Goal: Task Accomplishment & Management: Manage account settings

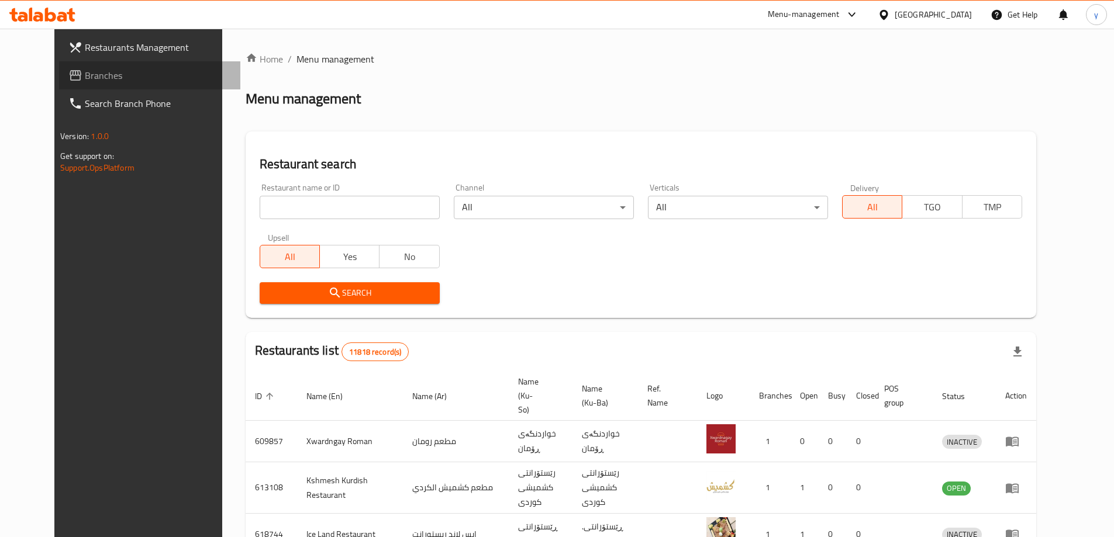
click at [173, 81] on span "Branches" at bounding box center [158, 75] width 146 height 14
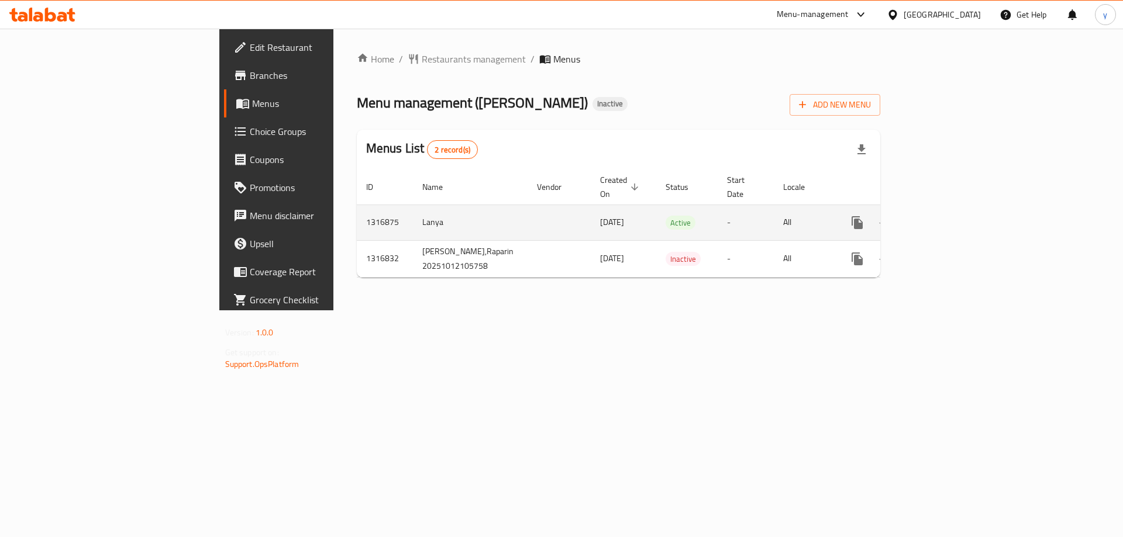
click at [948, 216] on icon "enhanced table" at bounding box center [941, 223] width 14 height 14
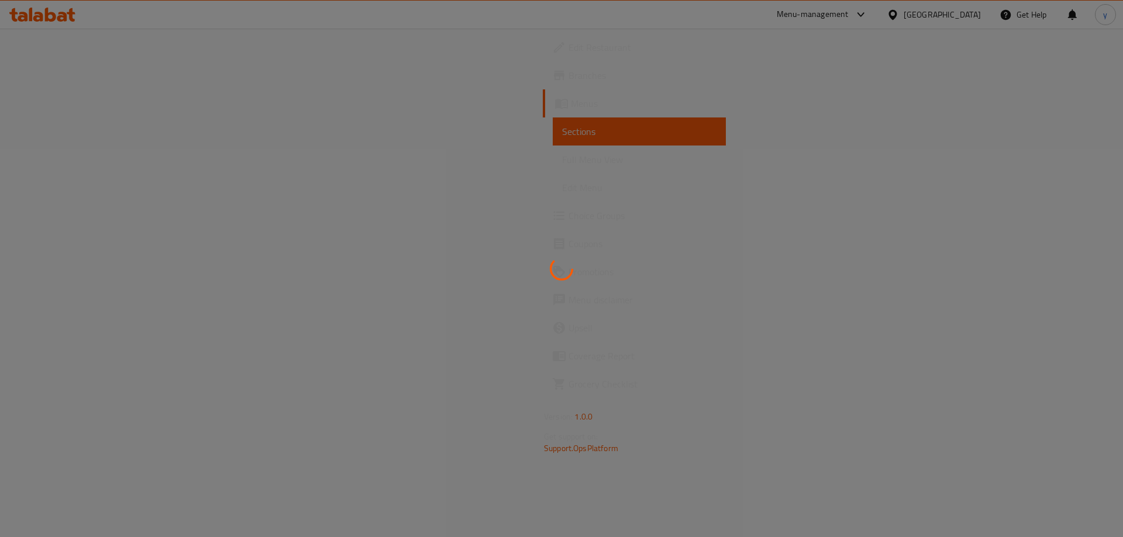
click at [1081, 212] on div at bounding box center [561, 268] width 1123 height 537
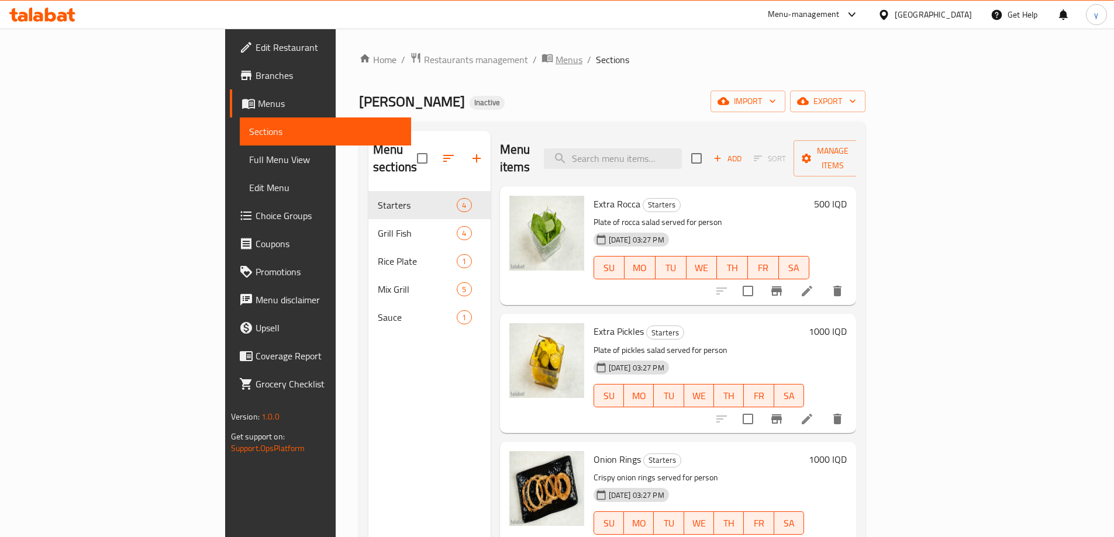
click at [556, 61] on span "Menus" at bounding box center [569, 60] width 27 height 14
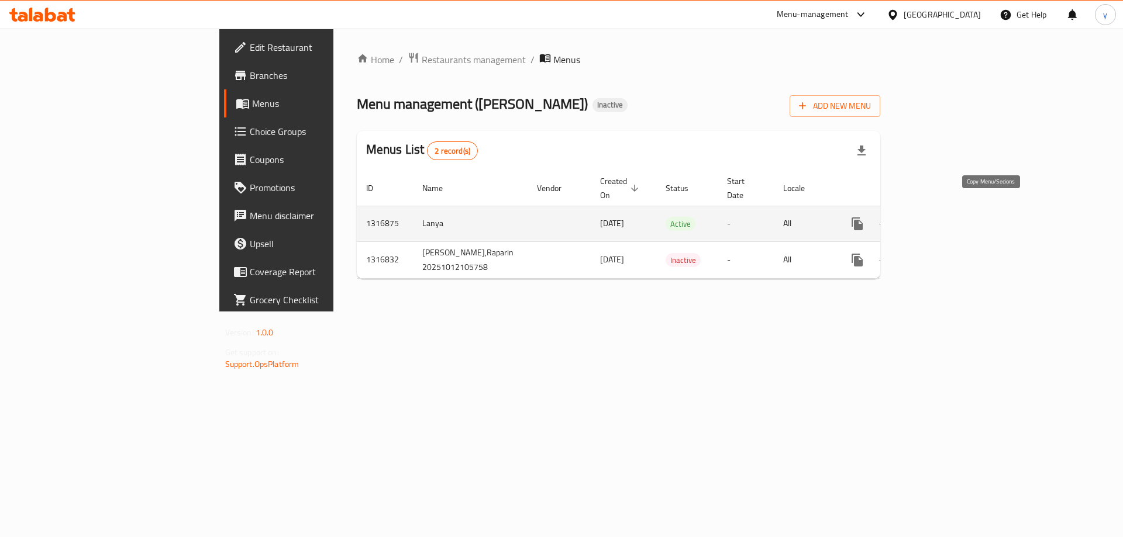
click at [864, 217] on icon "more" at bounding box center [857, 224] width 14 height 14
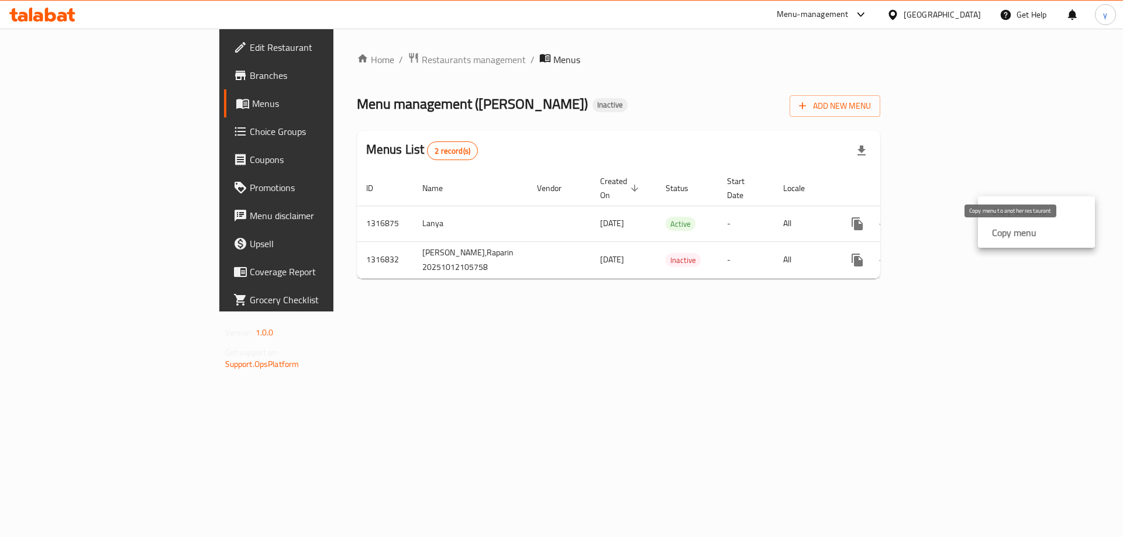
click at [1016, 236] on strong "Copy menu" at bounding box center [1014, 233] width 44 height 14
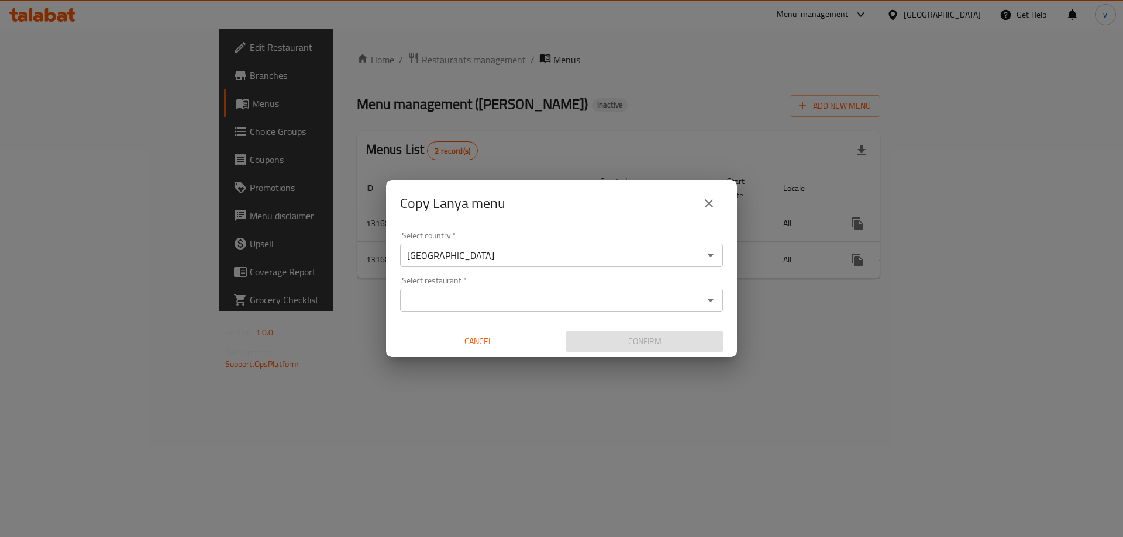
click at [579, 317] on div "Select country   * Iraq Select country * Select restaurant   * Select restauran…" at bounding box center [561, 292] width 351 height 130
click at [587, 303] on input "Select restaurant   *" at bounding box center [551, 300] width 296 height 16
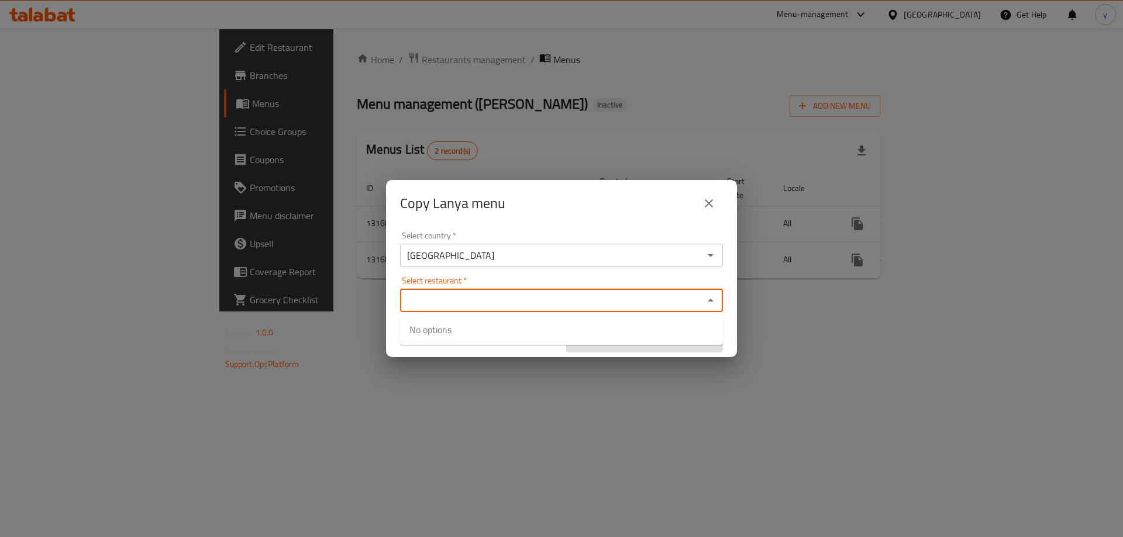
paste input "707806"
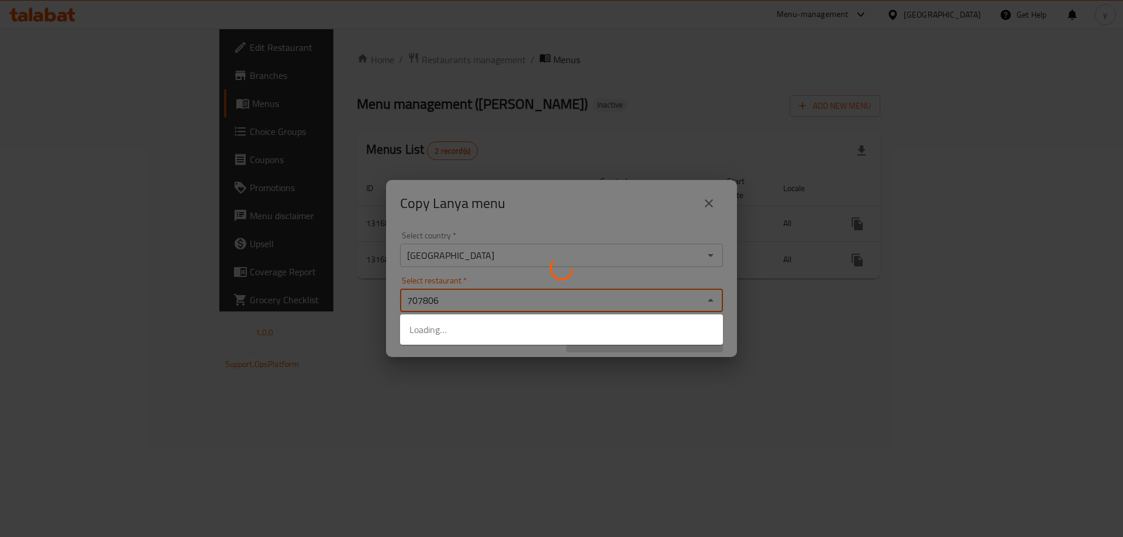
type input "707806"
click at [573, 366] on div at bounding box center [561, 268] width 1123 height 537
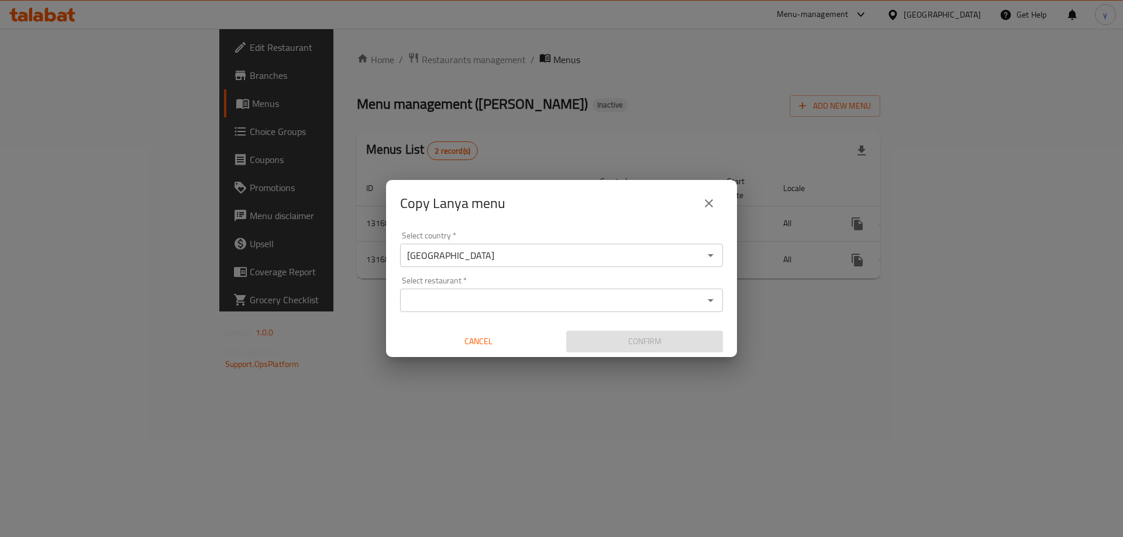
click at [581, 303] on input "Select restaurant   *" at bounding box center [551, 300] width 296 height 16
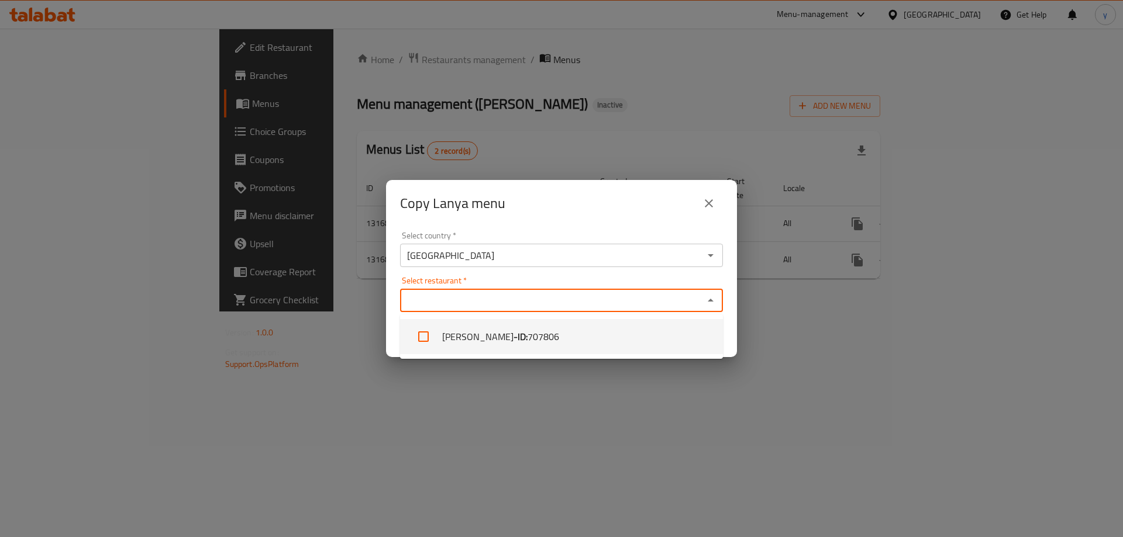
click at [574, 339] on li "Bet Alsamak - ID: 707806" at bounding box center [561, 336] width 323 height 35
checkbox input "true"
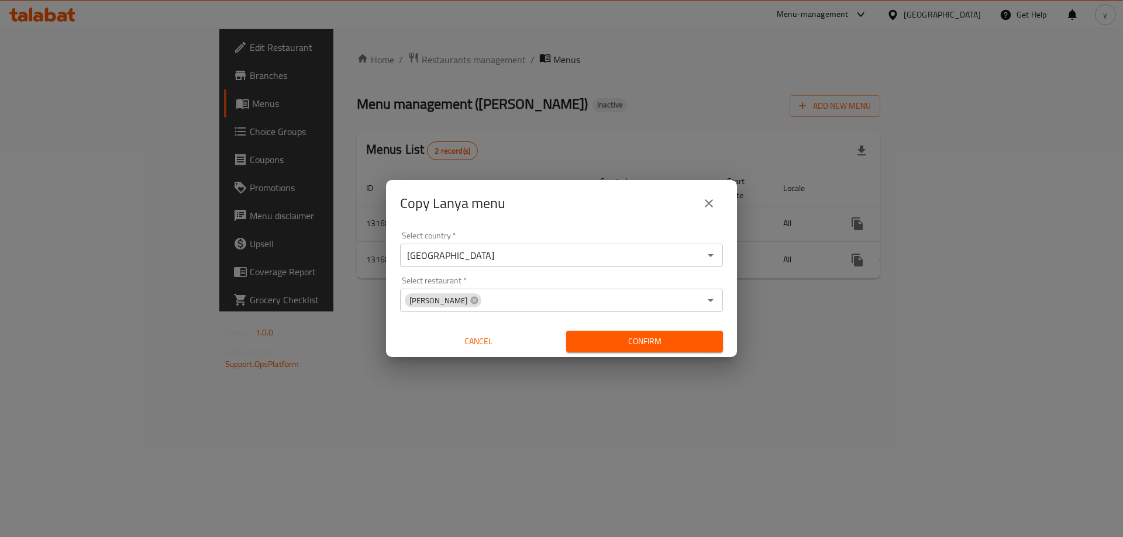
click at [562, 366] on div "Copy Lanya menu Select country   * Iraq Select country * Select restaurant   * …" at bounding box center [561, 268] width 1123 height 537
click at [596, 332] on button "Confirm" at bounding box center [644, 342] width 157 height 22
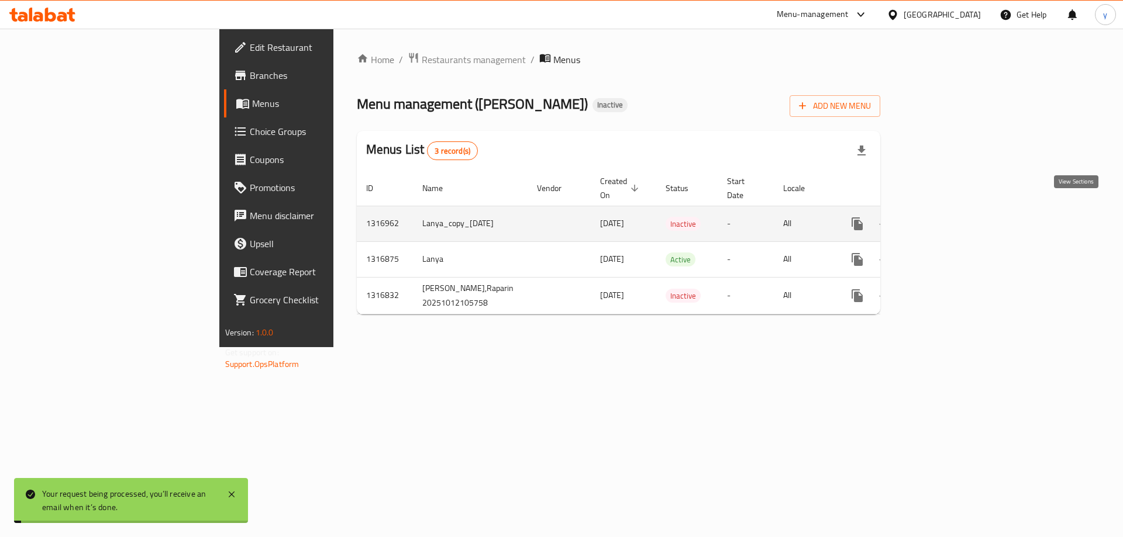
click at [947, 219] on icon "enhanced table" at bounding box center [941, 224] width 11 height 11
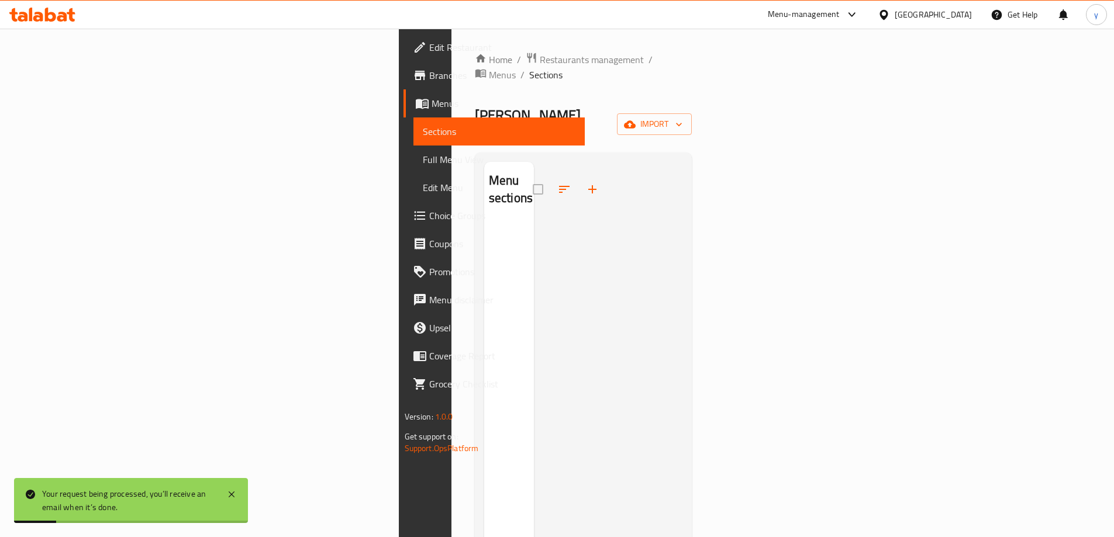
click at [451, 49] on div "Home / Restaurants management / Menus / Sections Bet Alsamak Inactive import Me…" at bounding box center [583, 380] width 264 height 703
click at [489, 68] on span "Menus" at bounding box center [502, 75] width 27 height 14
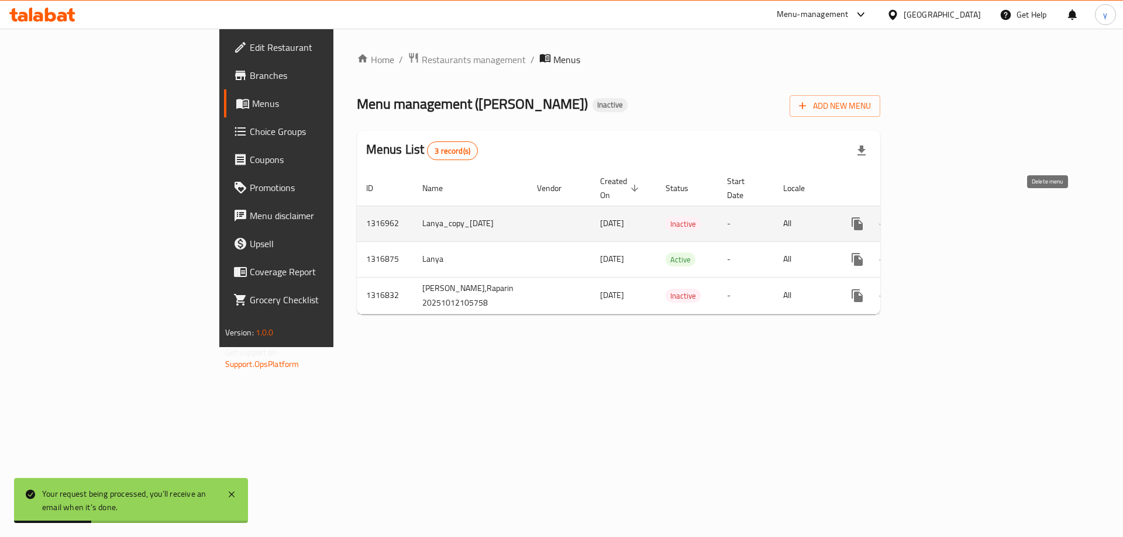
click at [917, 219] on icon "enhanced table" at bounding box center [913, 224] width 8 height 11
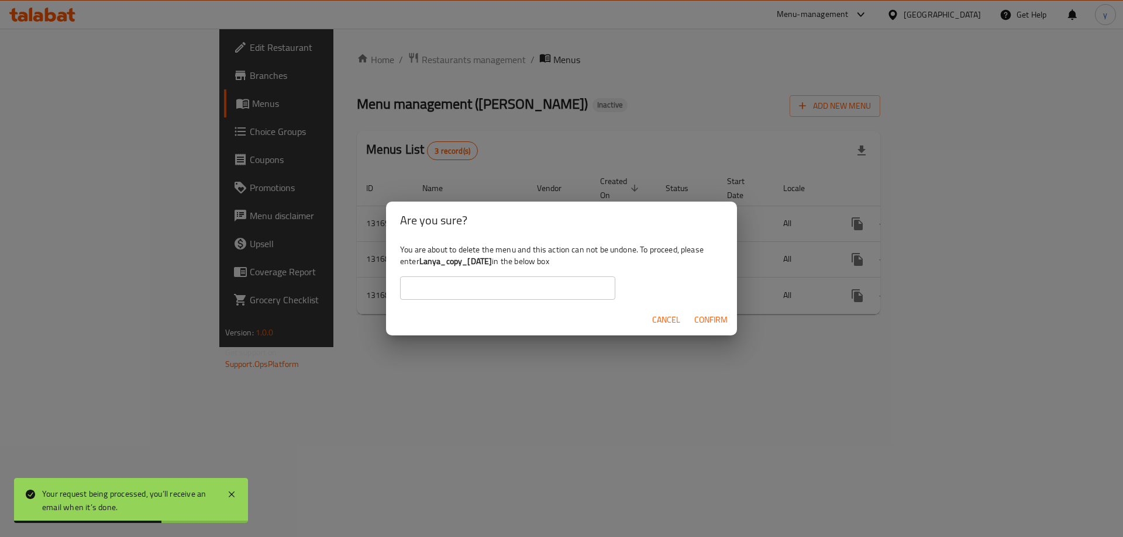
drag, startPoint x: 512, startPoint y: 260, endPoint x: 418, endPoint y: 265, distance: 93.7
click at [418, 265] on div "You are about to delete the menu and this action can not be undone. To proceed,…" at bounding box center [561, 271] width 351 height 65
copy div "Lanya_copy_13/10/2025"
click at [456, 282] on input "text" at bounding box center [507, 288] width 215 height 23
paste input "Lanya_copy_13/10/2025"
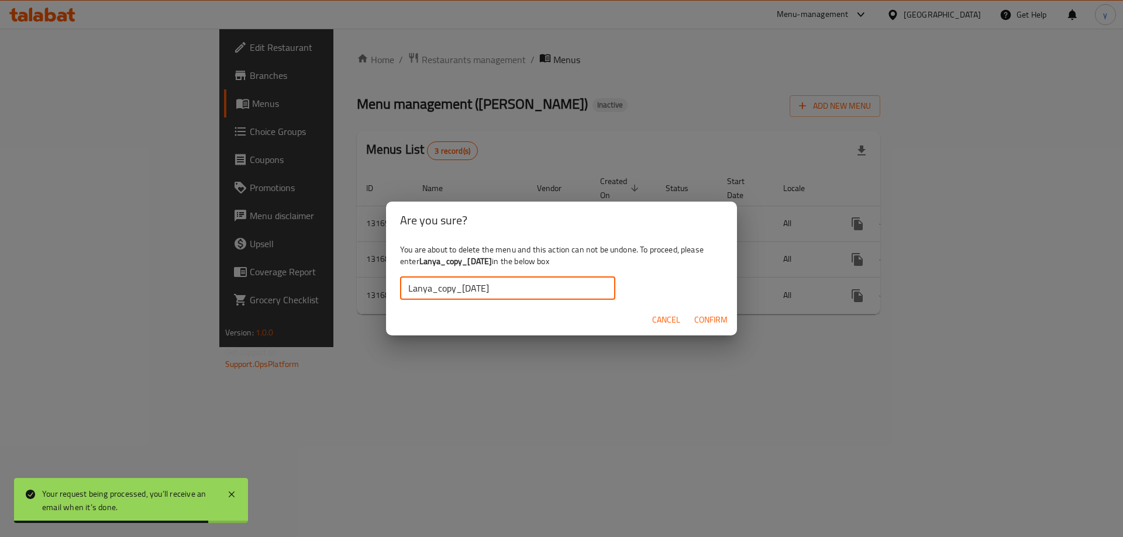
click at [411, 291] on input "Lanya_copy_13/10/2025" at bounding box center [507, 288] width 215 height 23
type input "Lanya_copy_13/10/2025"
click at [726, 322] on span "Confirm" at bounding box center [710, 320] width 33 height 15
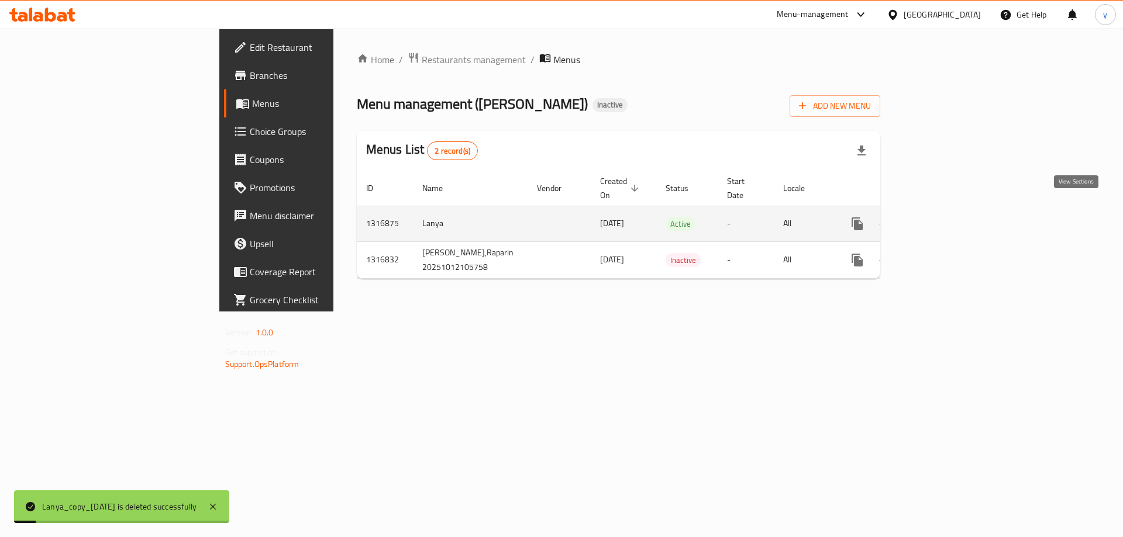
click at [947, 219] on icon "enhanced table" at bounding box center [941, 224] width 11 height 11
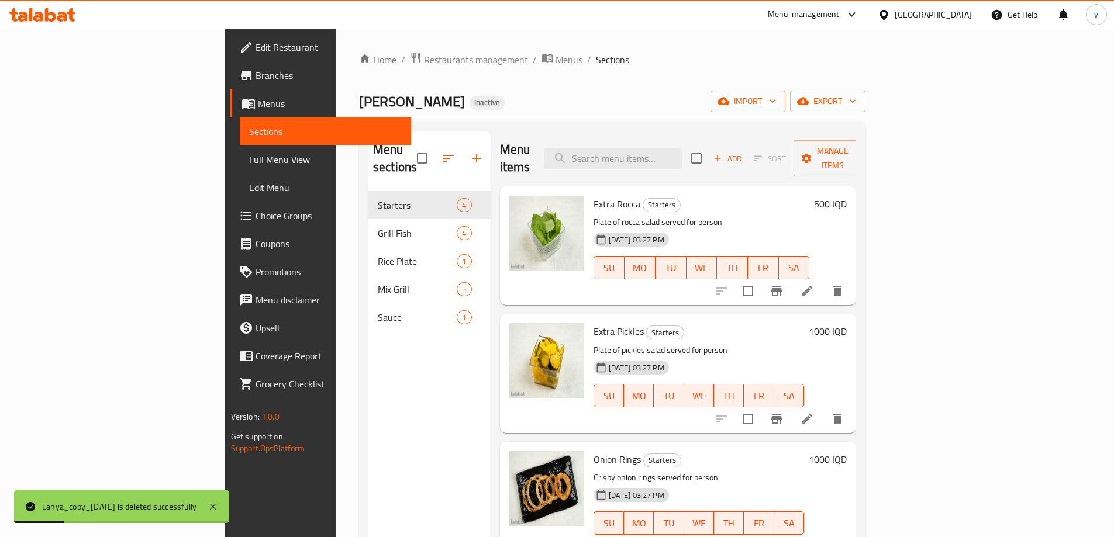
click at [556, 59] on span "Menus" at bounding box center [569, 60] width 27 height 14
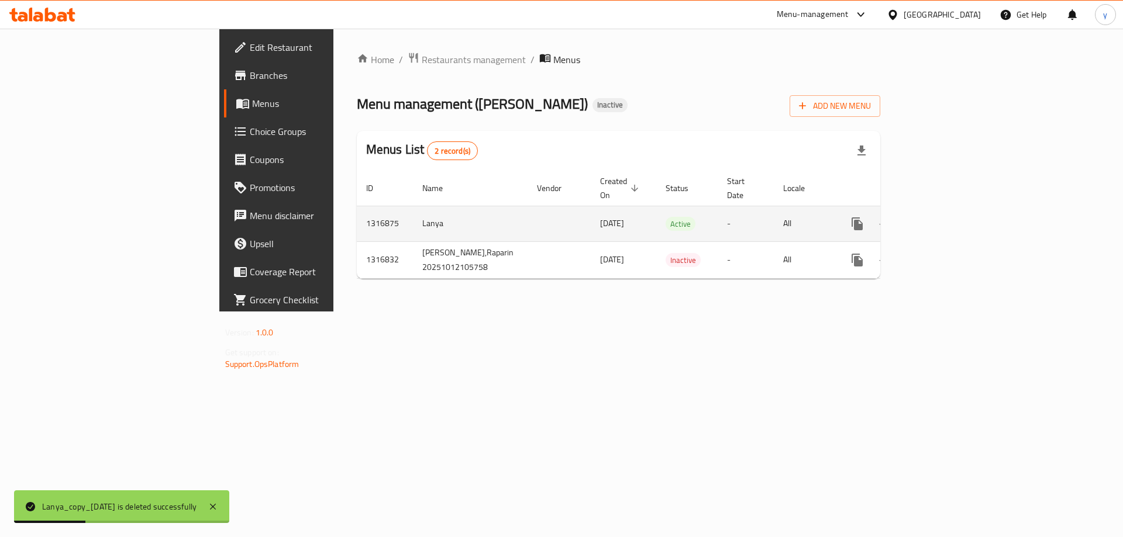
click at [864, 217] on icon "more" at bounding box center [857, 224] width 14 height 14
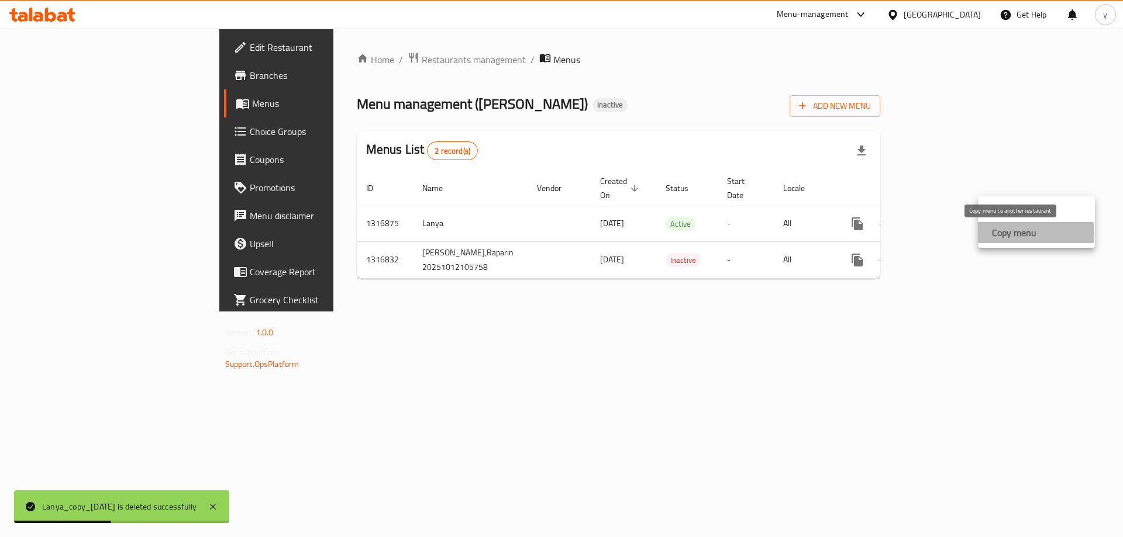
click at [1014, 234] on strong "Copy menu" at bounding box center [1014, 233] width 44 height 14
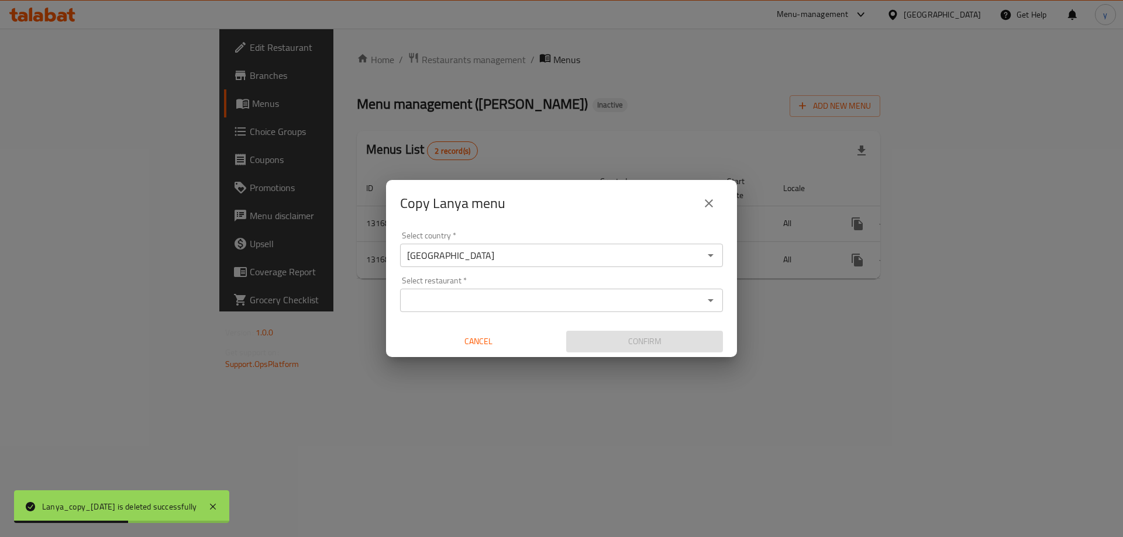
click at [644, 306] on input "Select restaurant   *" at bounding box center [551, 300] width 296 height 16
paste input "Lanya_copy_13/10/2025"
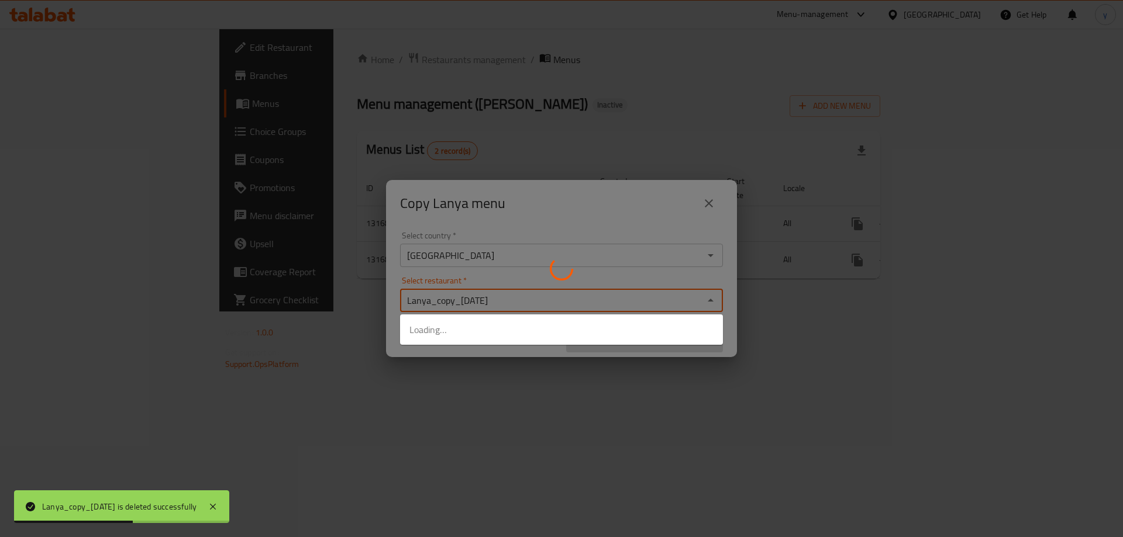
type input "Lanya_copy_13/10/2025"
click at [541, 387] on div at bounding box center [561, 268] width 1123 height 537
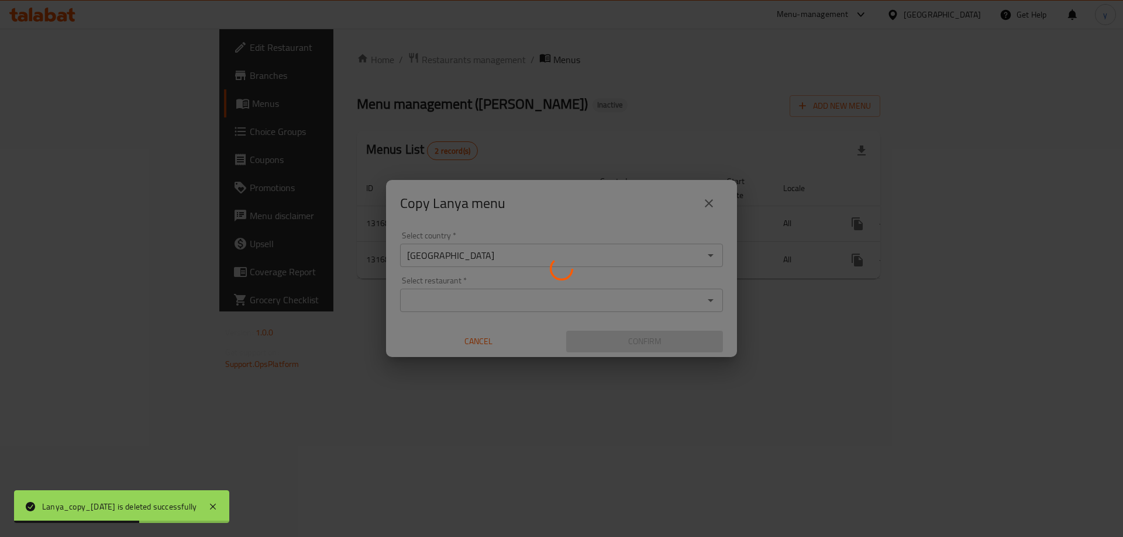
click at [572, 301] on div at bounding box center [561, 268] width 1123 height 537
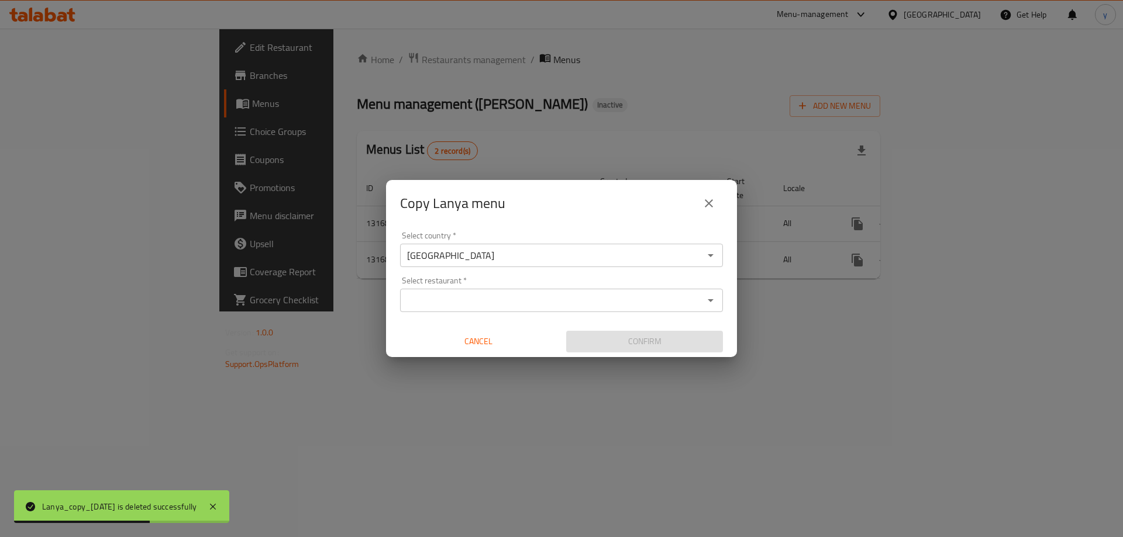
click at [574, 309] on div "Select restaurant *" at bounding box center [561, 300] width 323 height 23
click at [556, 345] on button "Cancel" at bounding box center [478, 342] width 157 height 22
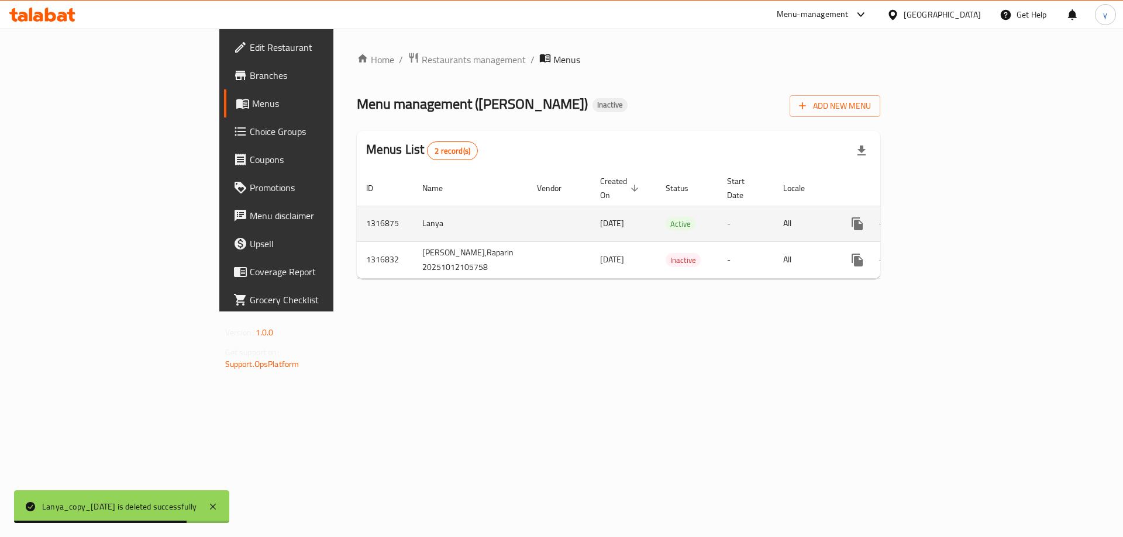
click at [863, 218] on icon "more" at bounding box center [856, 224] width 11 height 13
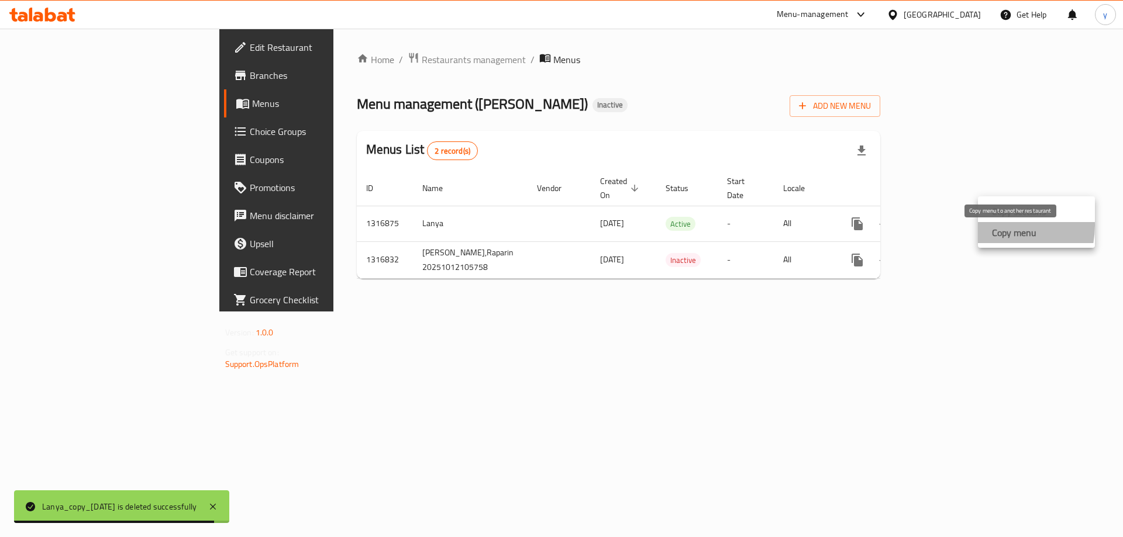
click at [995, 226] on strong "Copy menu" at bounding box center [1014, 233] width 44 height 14
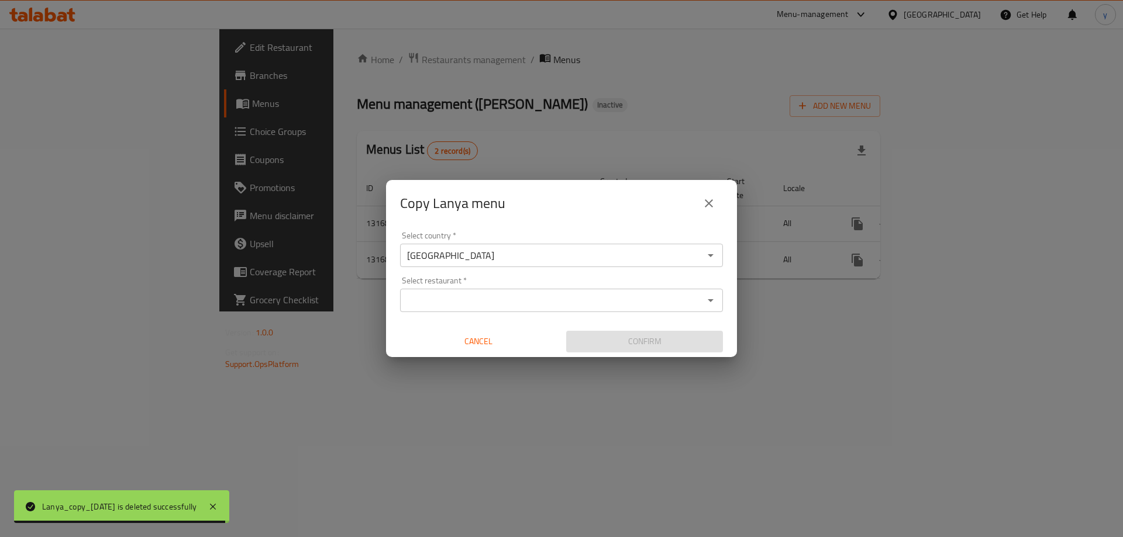
click at [505, 279] on div "Select restaurant   * Select restaurant *" at bounding box center [561, 295] width 323 height 36
click at [512, 287] on div "Select restaurant   * Select restaurant *" at bounding box center [561, 295] width 323 height 36
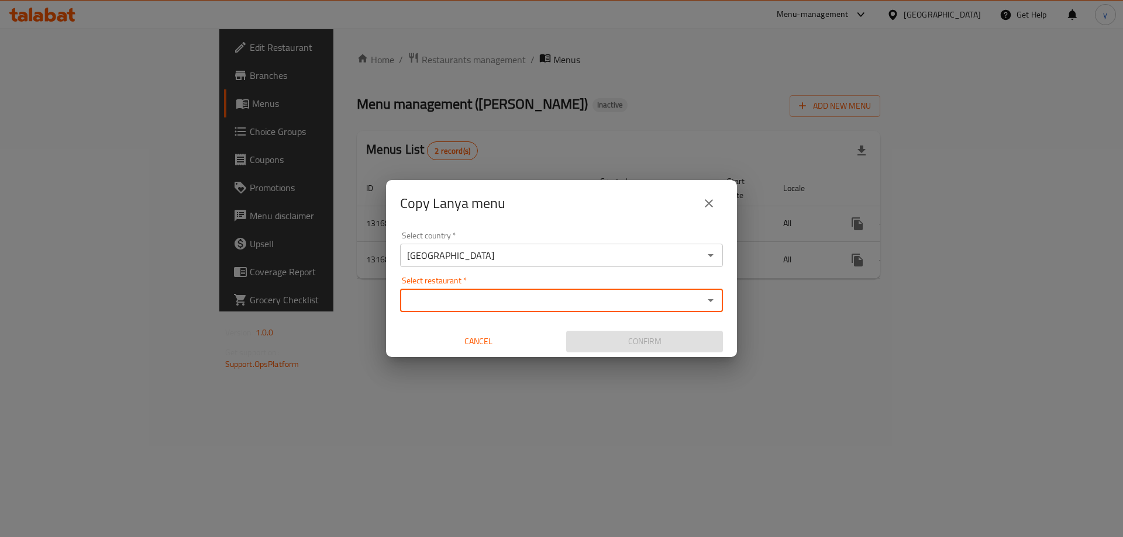
paste input "Lanya_copy_13/10/2025"
type input "Lanya_copy_13/10/2025"
click at [563, 298] on input "Select restaurant   *" at bounding box center [551, 300] width 296 height 16
click at [630, 297] on input "Select restaurant   *" at bounding box center [551, 300] width 296 height 16
paste input "Lanya_copy_13/10/2025"
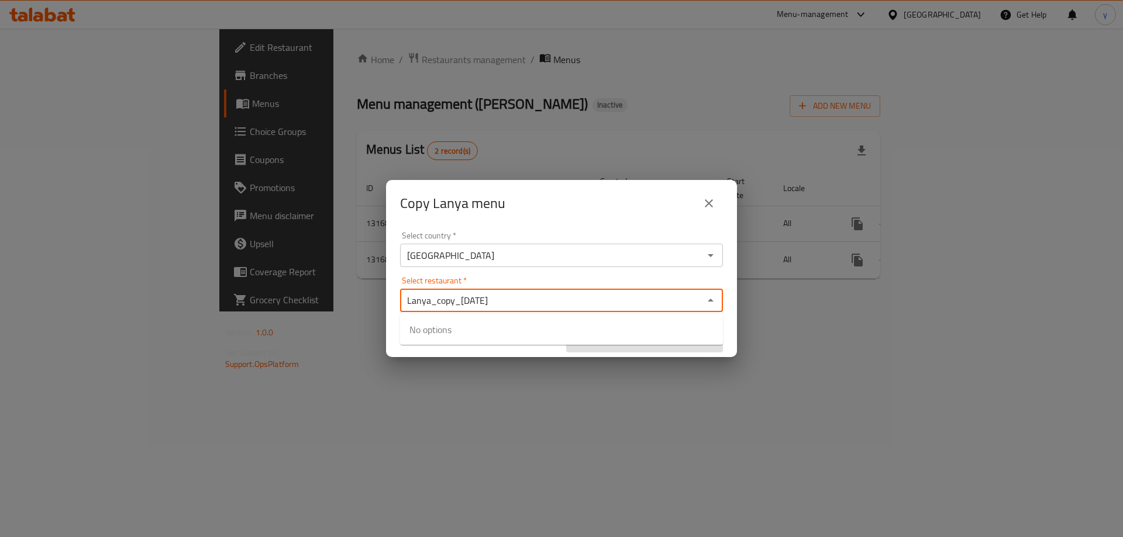
type input "Lanya_copy_13/10/2025"
click at [586, 354] on div "Confirm" at bounding box center [644, 341] width 166 height 31
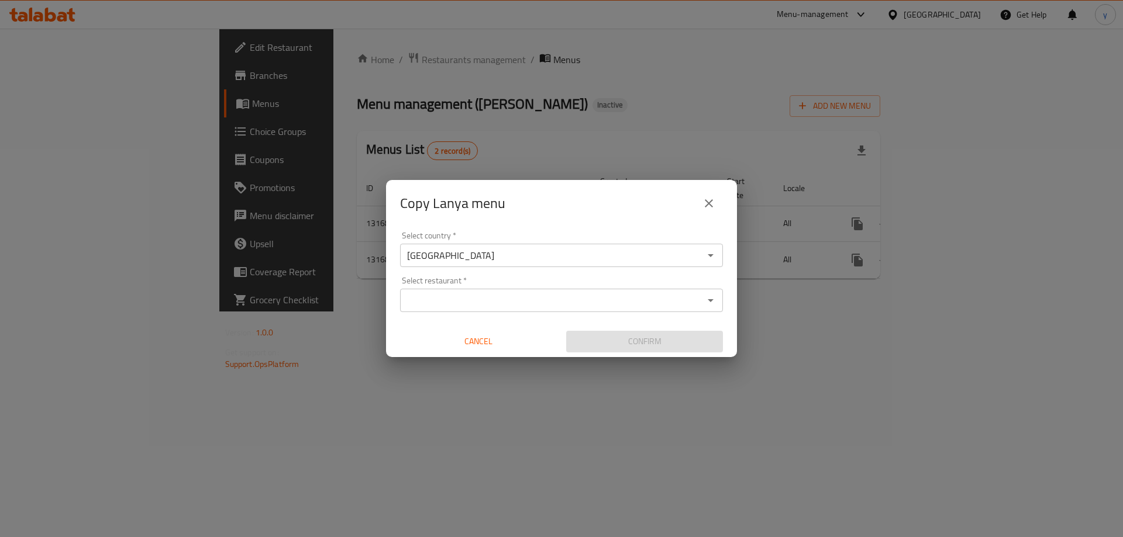
click at [619, 303] on input "Select restaurant   *" at bounding box center [551, 300] width 296 height 16
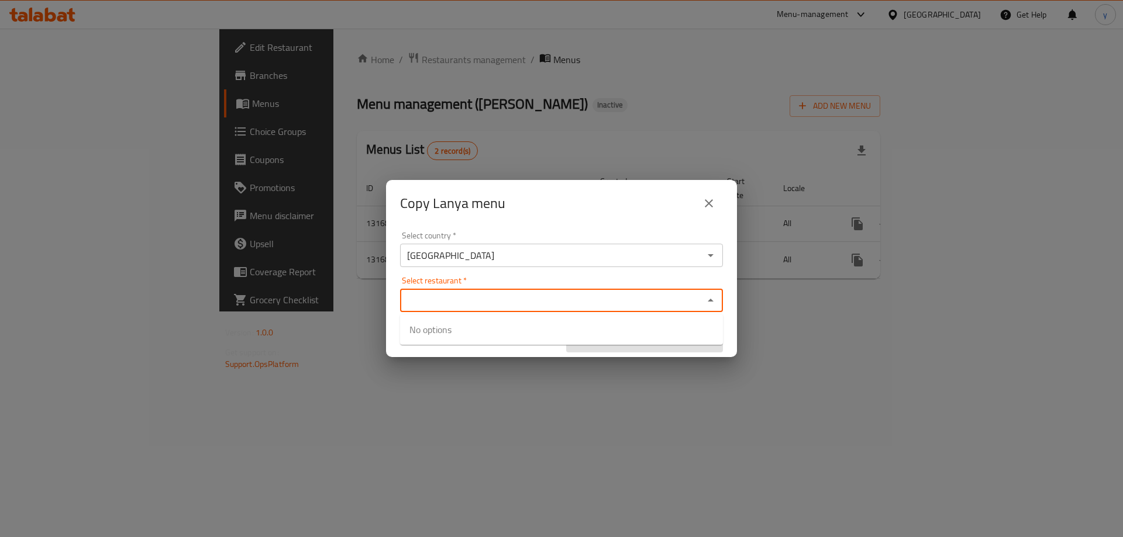
paste input "707806"
click at [567, 307] on input "707806" at bounding box center [551, 300] width 296 height 16
click at [599, 286] on div "Select restaurant   * 707806 Select restaurant *" at bounding box center [561, 295] width 323 height 36
type input "707806"
click at [595, 365] on div "Copy Lanya menu Select country   * Iraq Select country * Select restaurant   * …" at bounding box center [561, 268] width 1123 height 537
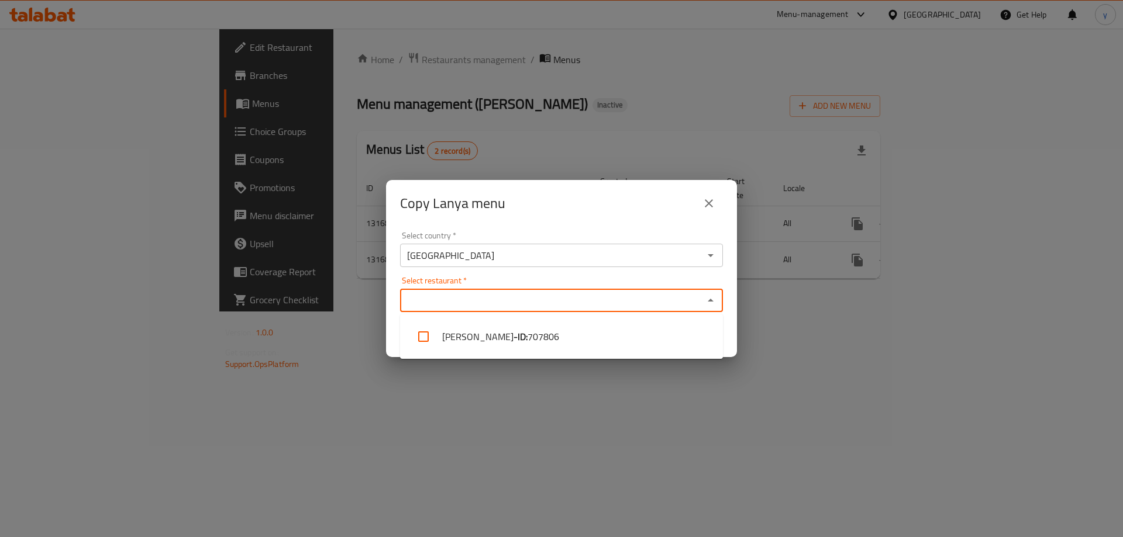
click at [629, 294] on input "Select restaurant   *" at bounding box center [551, 300] width 296 height 16
click at [614, 337] on li "Bet Alsamak - ID: 707806" at bounding box center [561, 336] width 323 height 35
checkbox input "true"
click at [603, 363] on div "Copy Lanya menu Select country   * Iraq Select country * Select restaurant   * …" at bounding box center [561, 268] width 1123 height 537
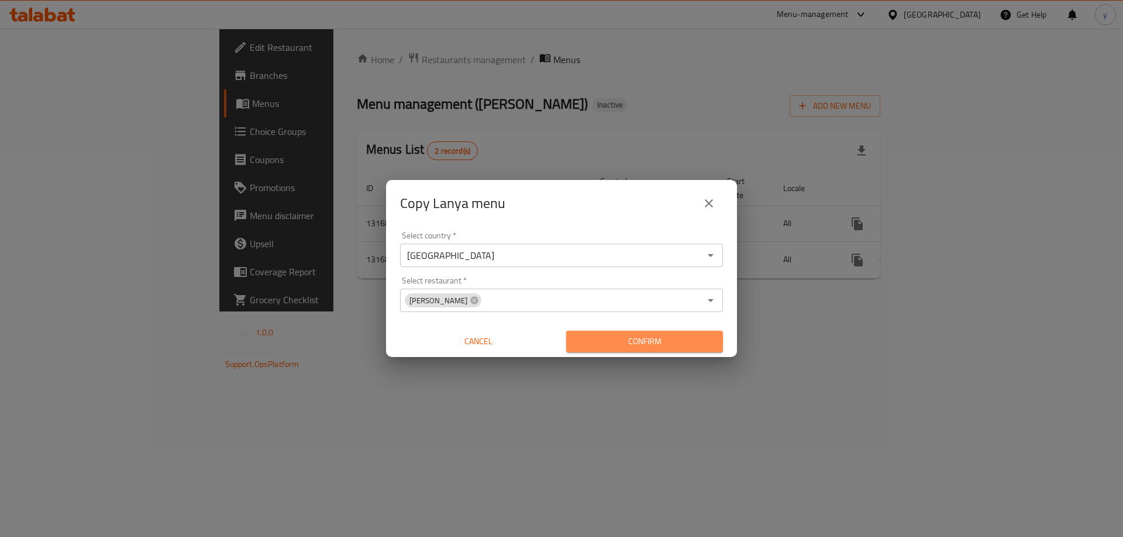
click at [630, 341] on span "Confirm" at bounding box center [644, 341] width 138 height 15
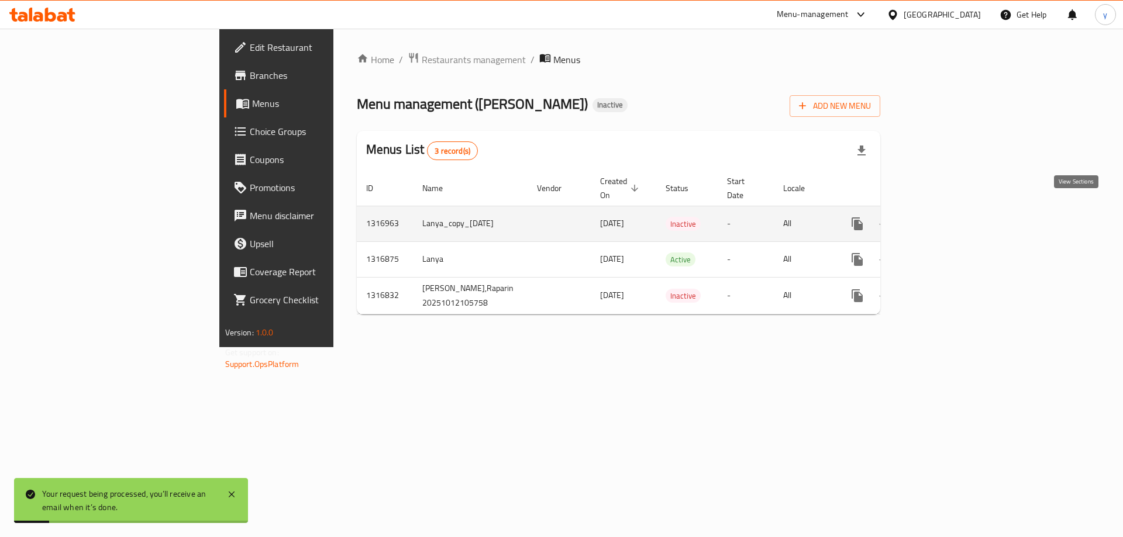
click at [955, 210] on link "enhanced table" at bounding box center [941, 224] width 28 height 28
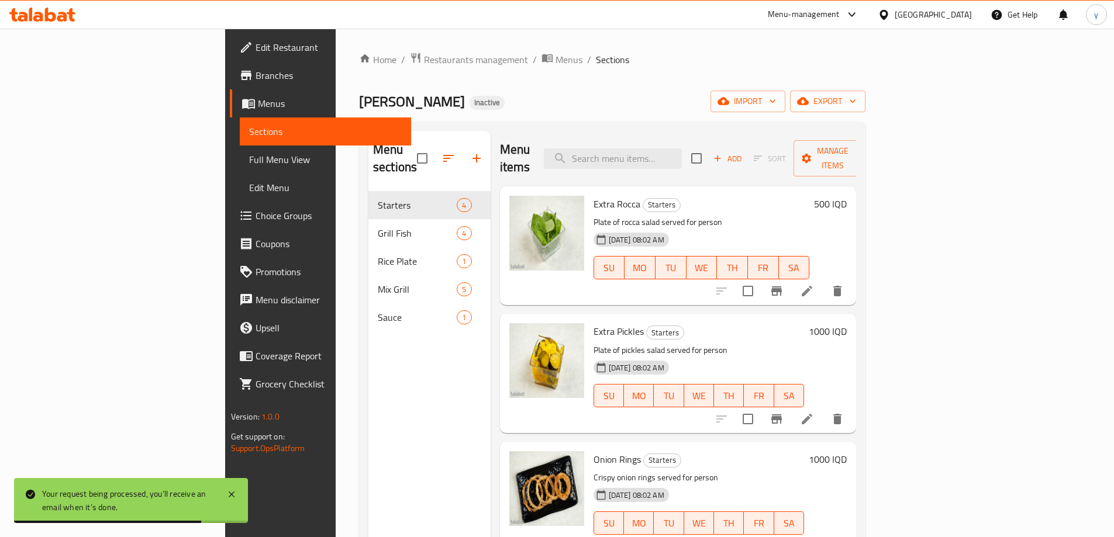
click at [413, 48] on div "Home / Restaurants management / Menus / Sections Bet Alsamak Inactive import ex…" at bounding box center [612, 365] width 553 height 672
click at [556, 58] on span "Menus" at bounding box center [569, 60] width 27 height 14
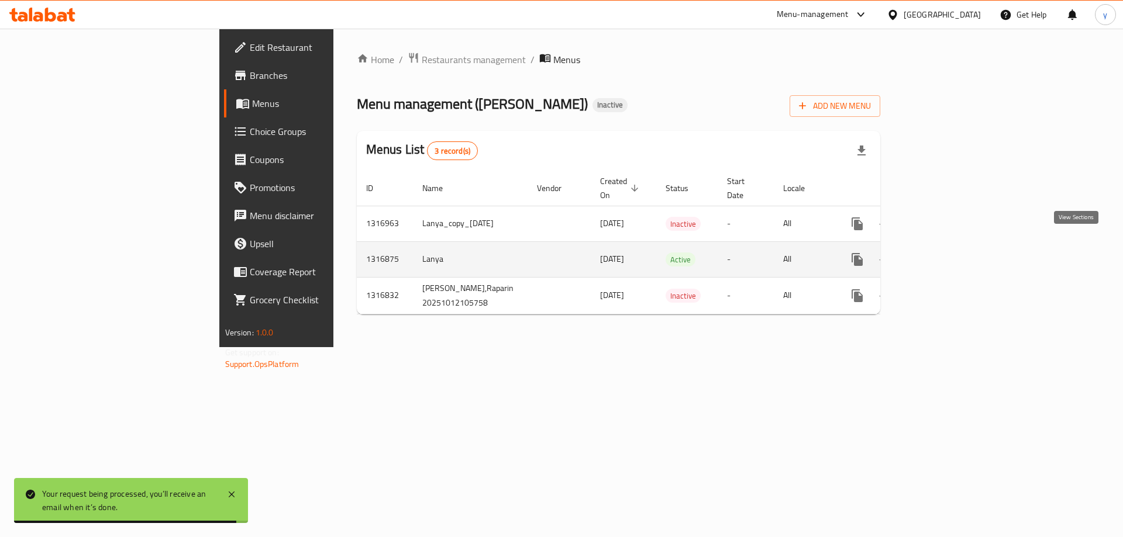
click at [955, 246] on link "enhanced table" at bounding box center [941, 260] width 28 height 28
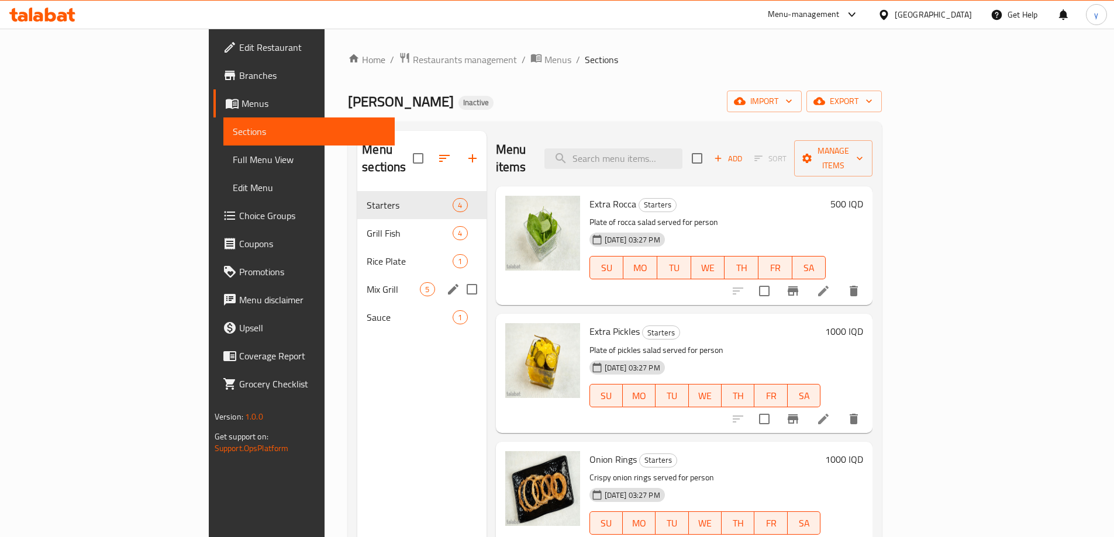
click at [370, 275] on div "Mix Grill 5" at bounding box center [421, 289] width 129 height 28
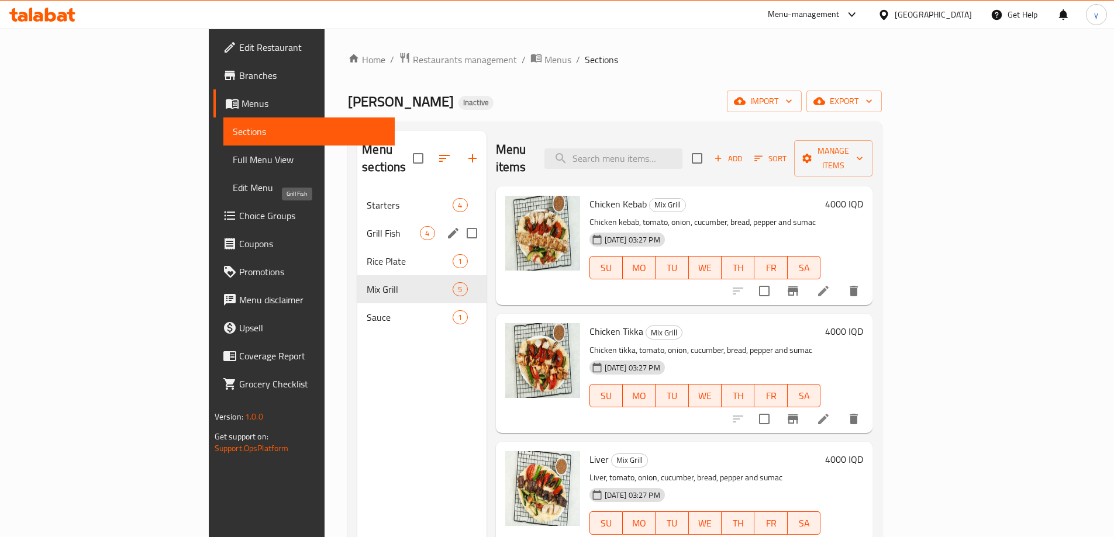
click at [367, 226] on span "Grill Fish" at bounding box center [393, 233] width 53 height 14
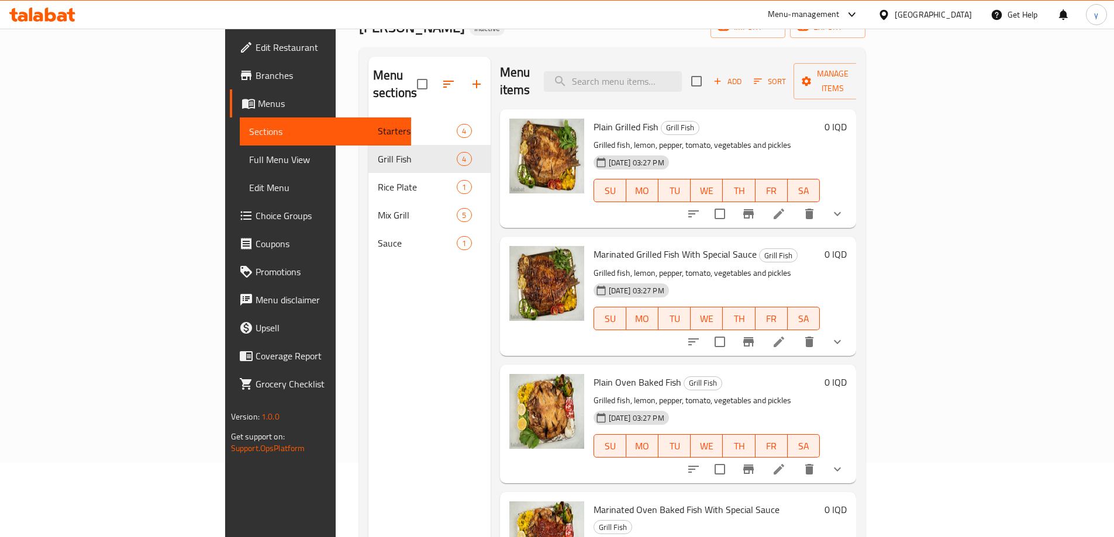
scroll to position [47, 0]
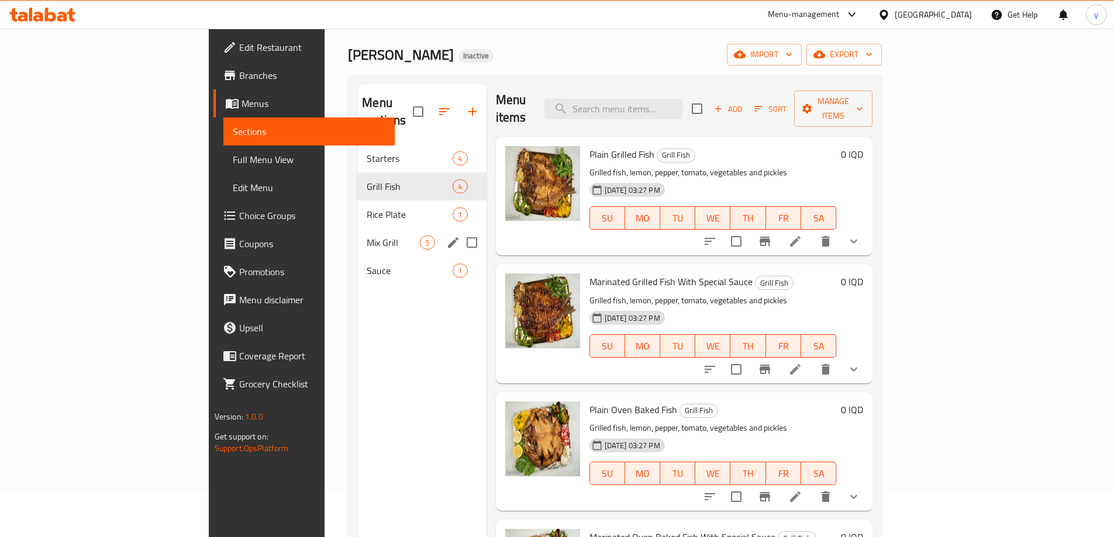
click at [357, 229] on div "Mix Grill 5" at bounding box center [421, 243] width 129 height 28
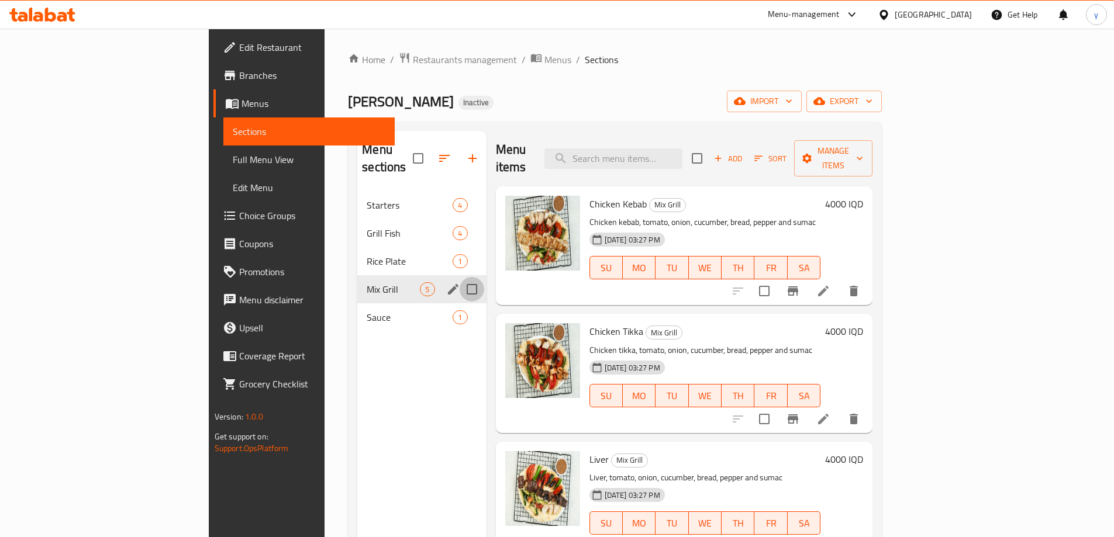
click at [460, 277] on input "Menu sections" at bounding box center [472, 289] width 25 height 25
checkbox input "true"
click at [430, 151] on icon "button" at bounding box center [437, 158] width 14 height 14
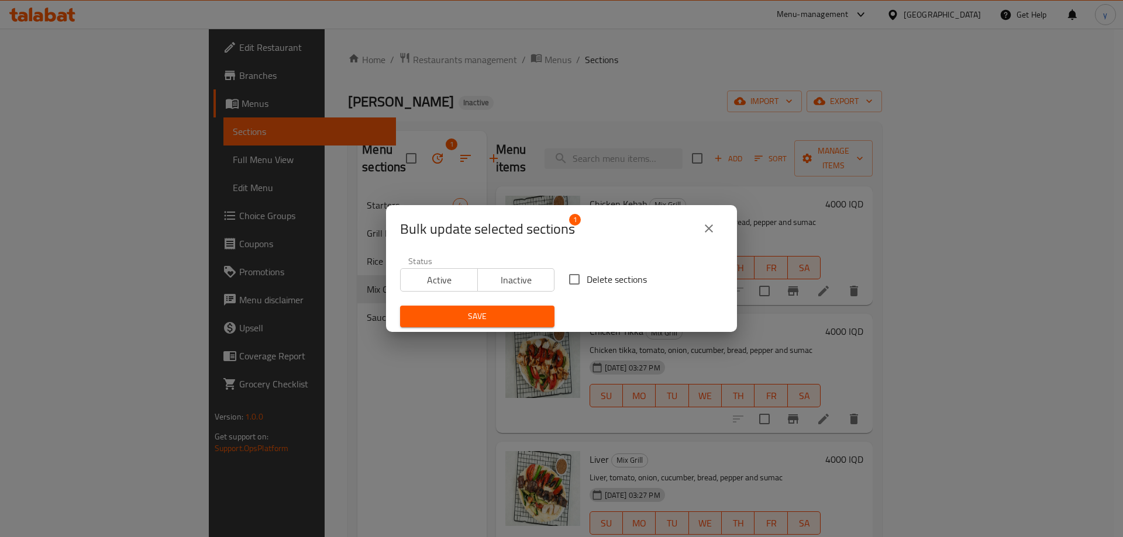
click at [570, 278] on input "Delete sections" at bounding box center [574, 279] width 25 height 25
checkbox input "true"
click at [505, 311] on span "Save" at bounding box center [477, 316] width 136 height 15
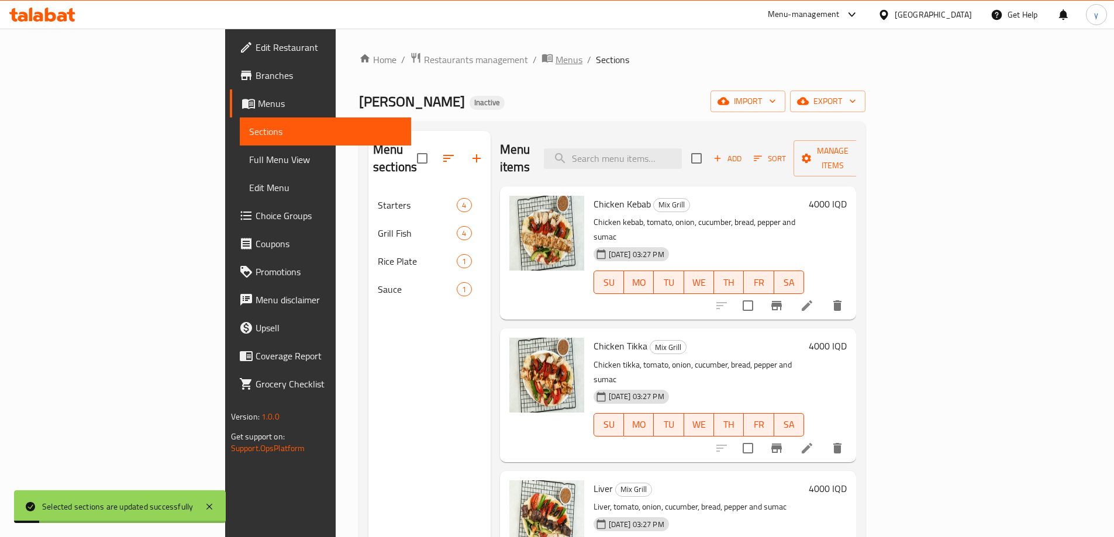
click at [556, 67] on span "Menus" at bounding box center [569, 60] width 27 height 14
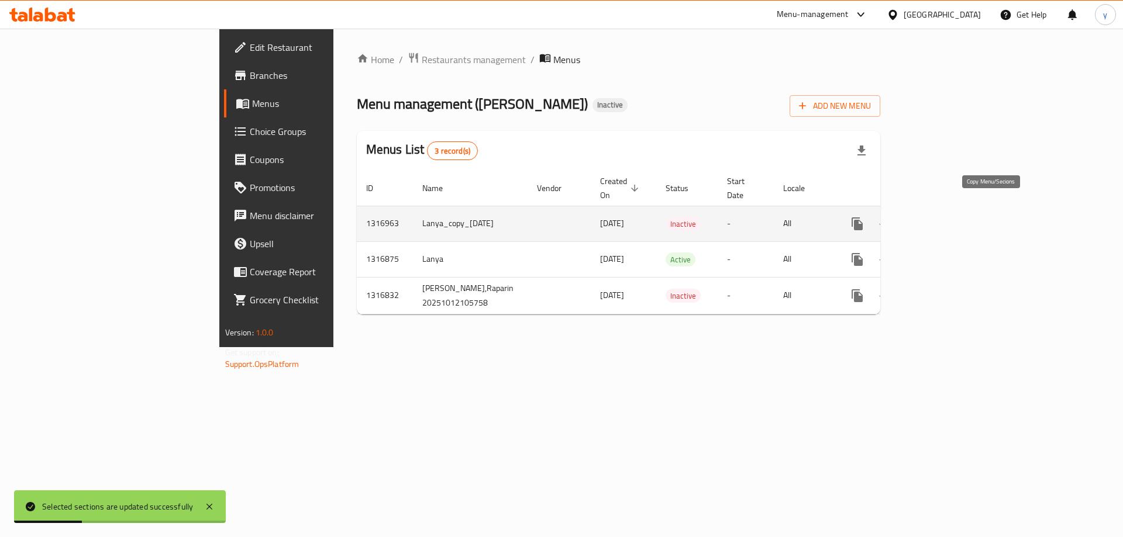
click at [871, 213] on button "more" at bounding box center [857, 224] width 28 height 28
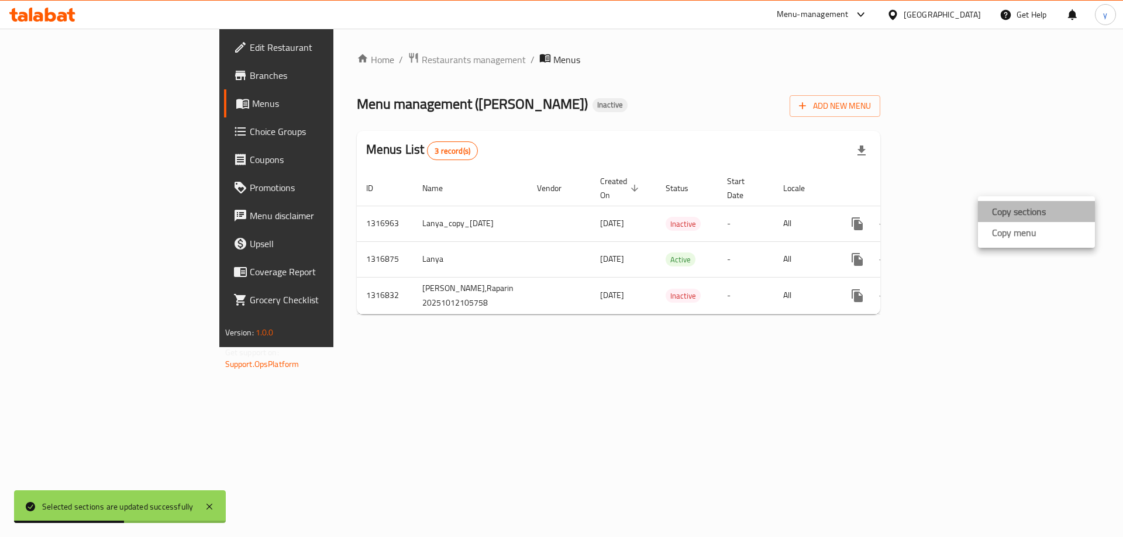
click at [1048, 206] on li "Copy sections" at bounding box center [1036, 211] width 117 height 21
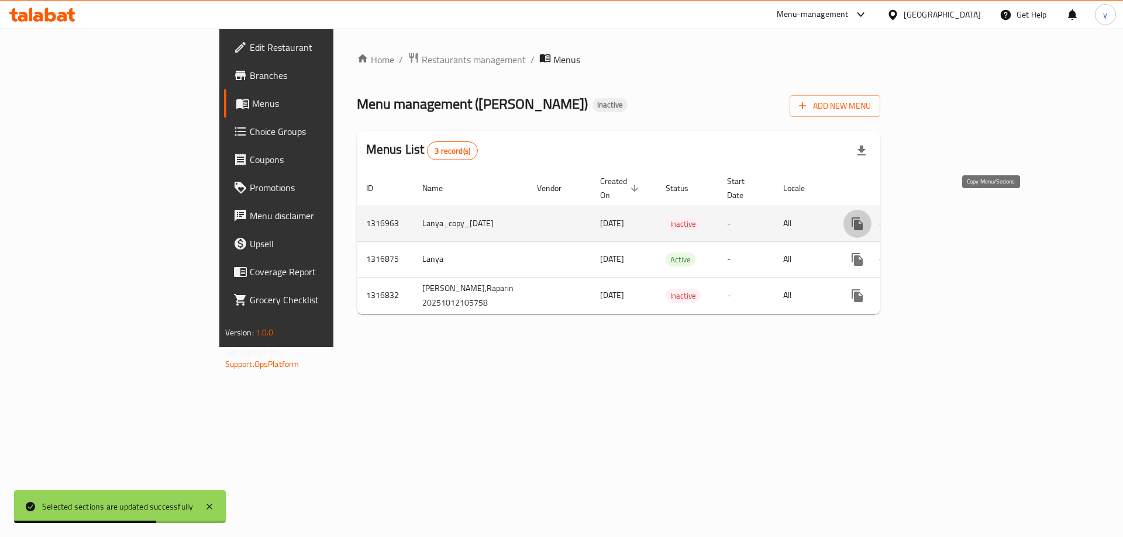
click at [864, 218] on icon "more" at bounding box center [857, 224] width 14 height 14
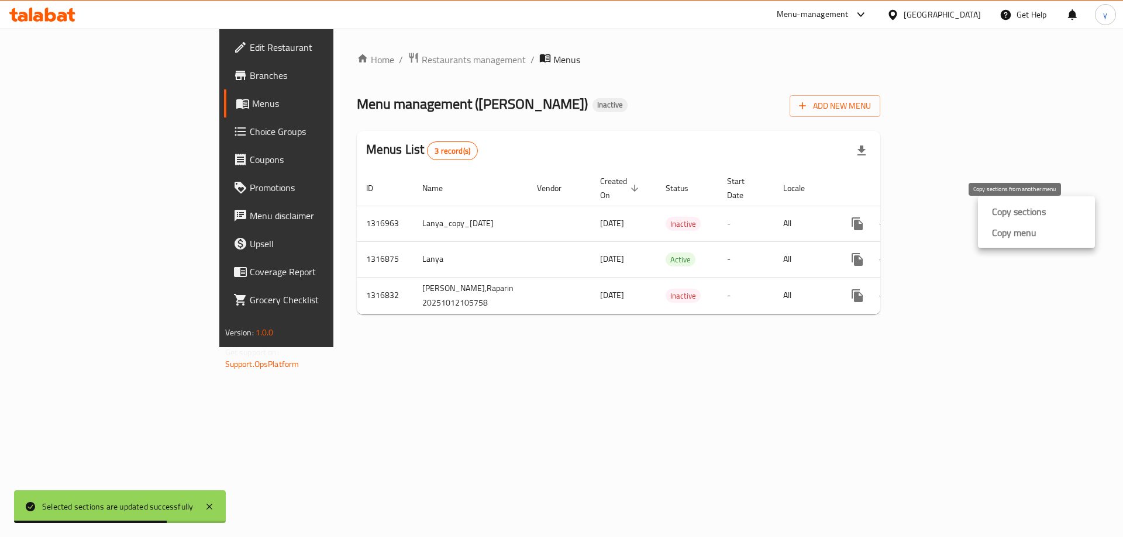
click at [1006, 215] on strong "Copy sections" at bounding box center [1019, 212] width 54 height 14
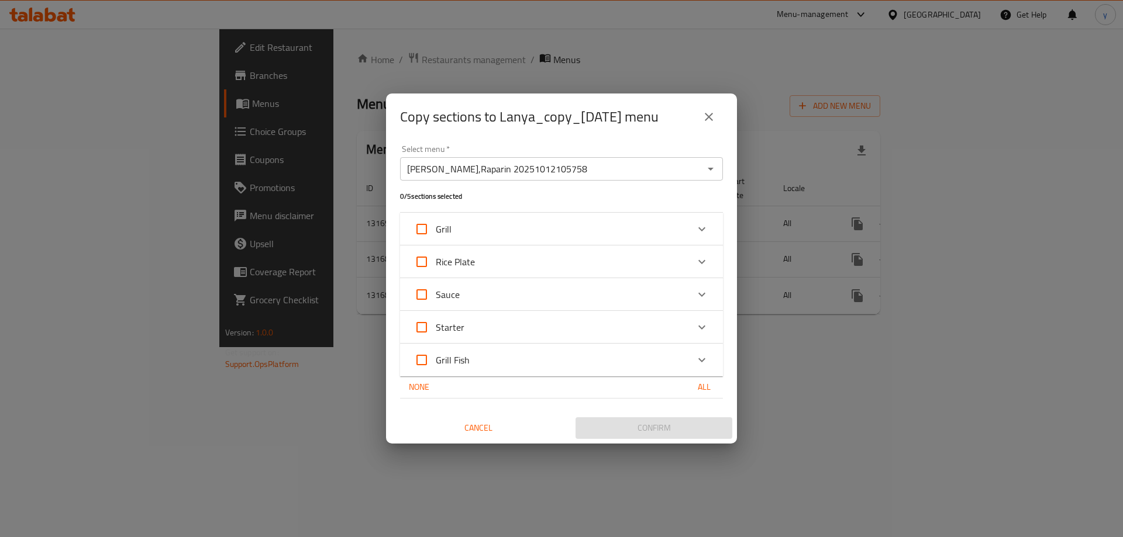
click at [554, 221] on div "Grill" at bounding box center [551, 229] width 274 height 28
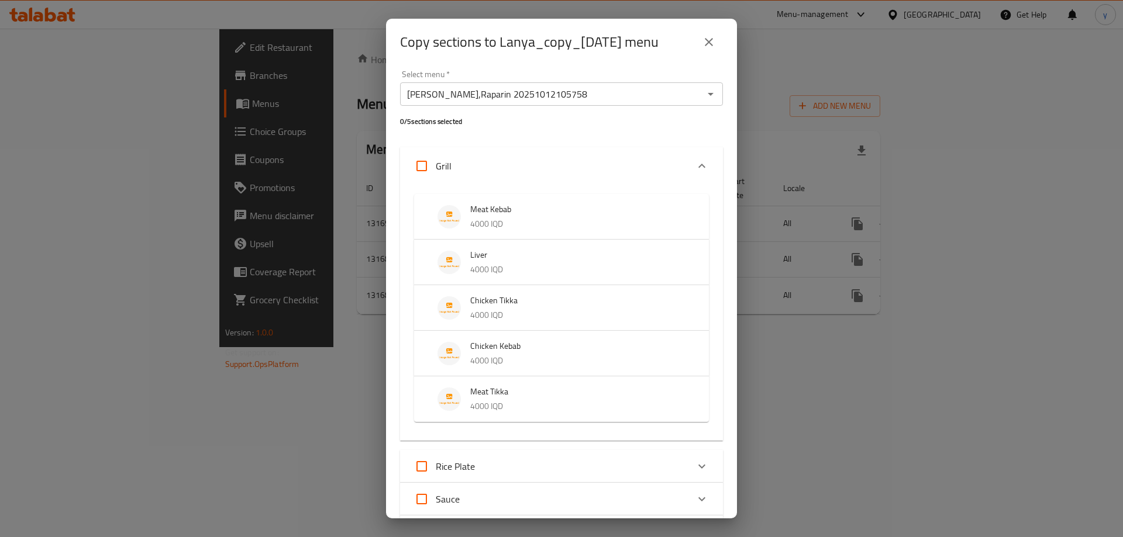
click at [510, 164] on div "Grill" at bounding box center [551, 166] width 274 height 28
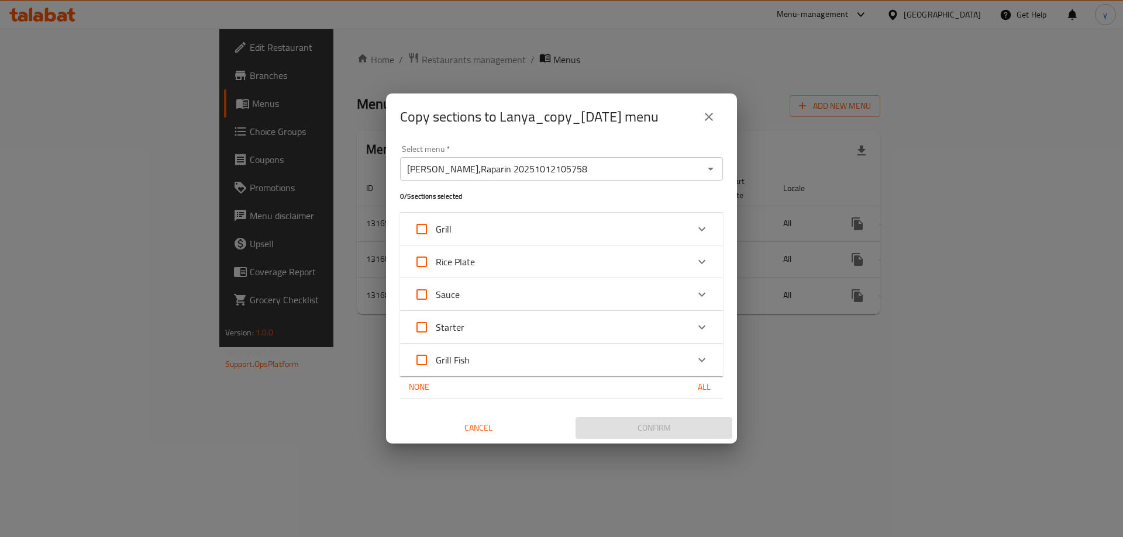
click at [490, 223] on div "Grill" at bounding box center [551, 229] width 274 height 28
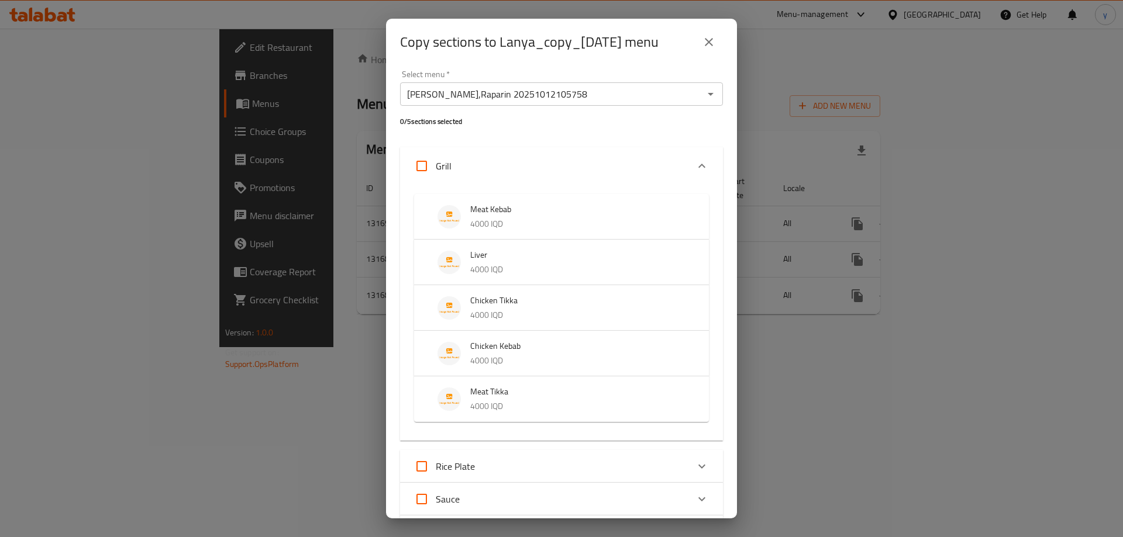
click at [552, 168] on div "Grill" at bounding box center [551, 166] width 274 height 28
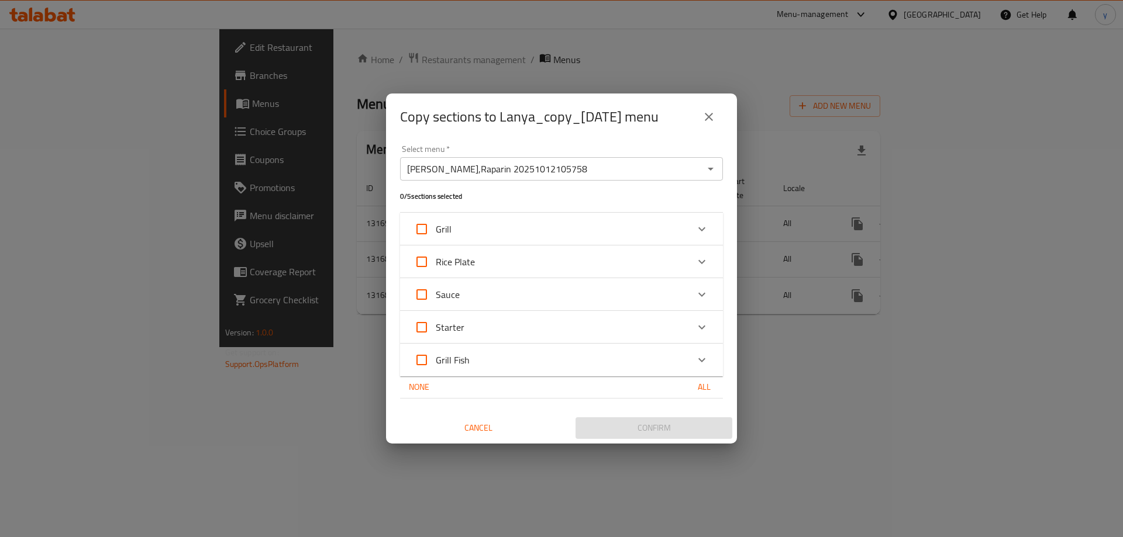
click at [705, 170] on icon "Open" at bounding box center [710, 169] width 14 height 14
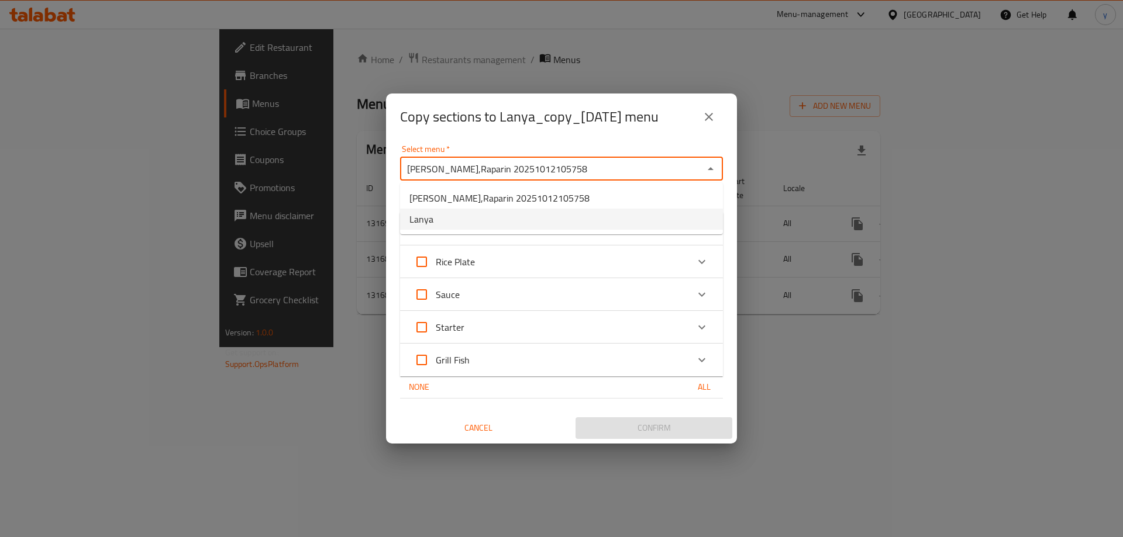
click at [579, 223] on li "Lanya" at bounding box center [561, 219] width 323 height 21
type input "Lanya"
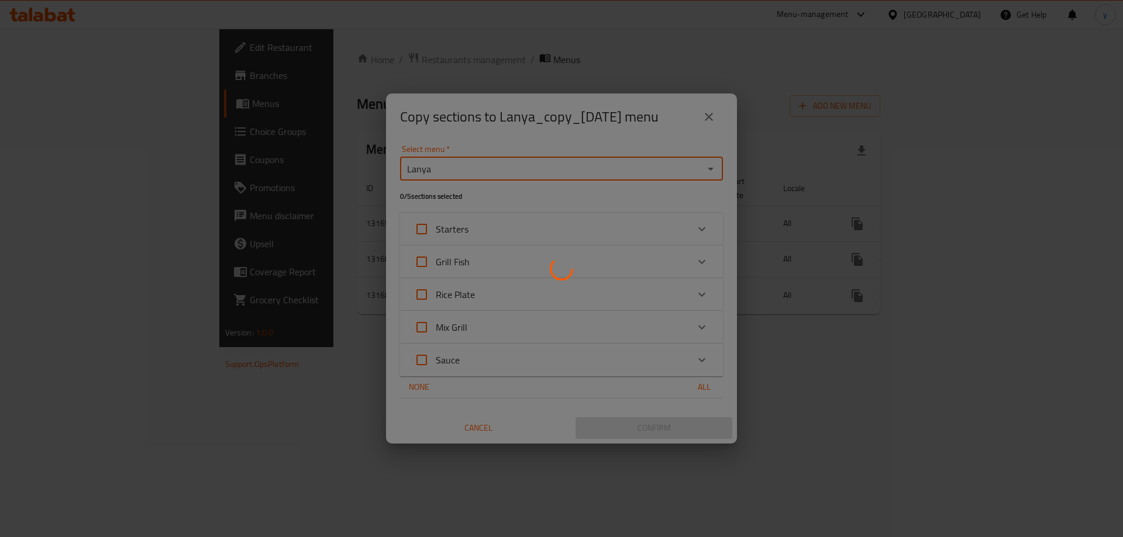
click at [477, 322] on div at bounding box center [561, 268] width 1123 height 537
click at [475, 333] on div at bounding box center [561, 268] width 1123 height 537
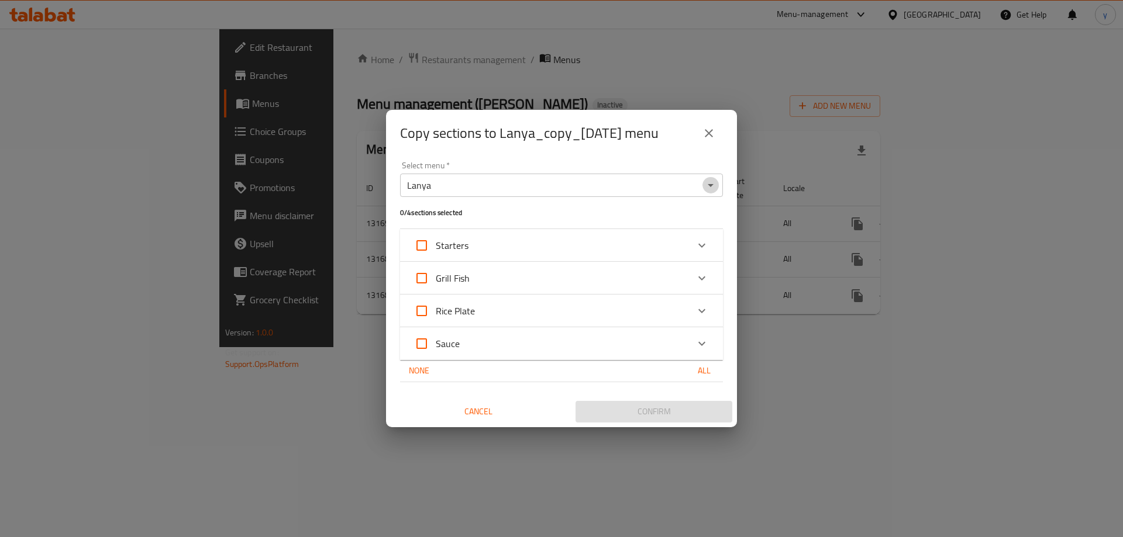
click at [716, 189] on icon "Open" at bounding box center [710, 185] width 14 height 14
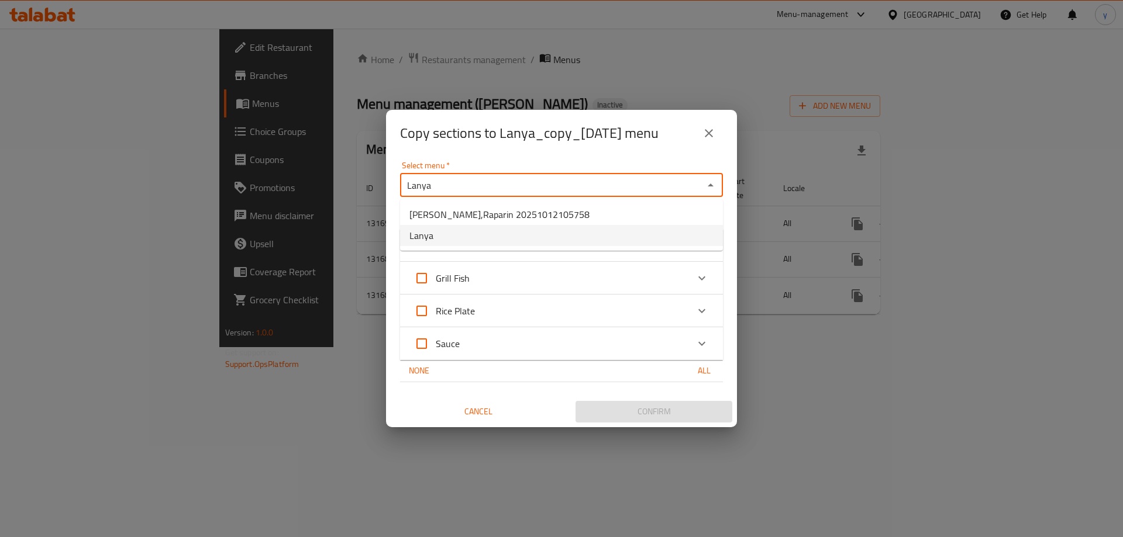
click at [716, 189] on icon "Close" at bounding box center [710, 185] width 14 height 14
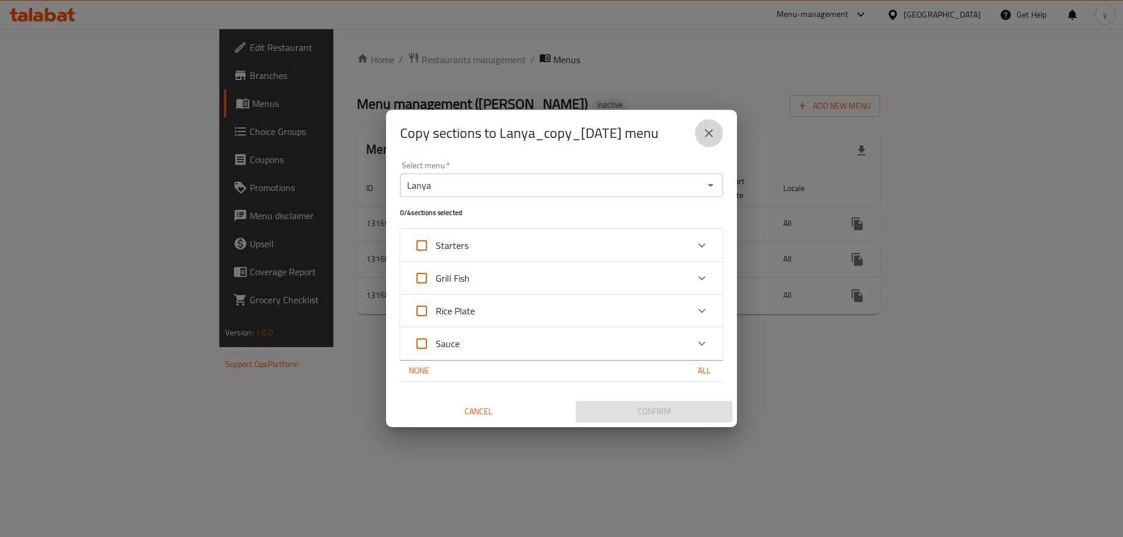
click at [715, 144] on button "close" at bounding box center [709, 133] width 28 height 28
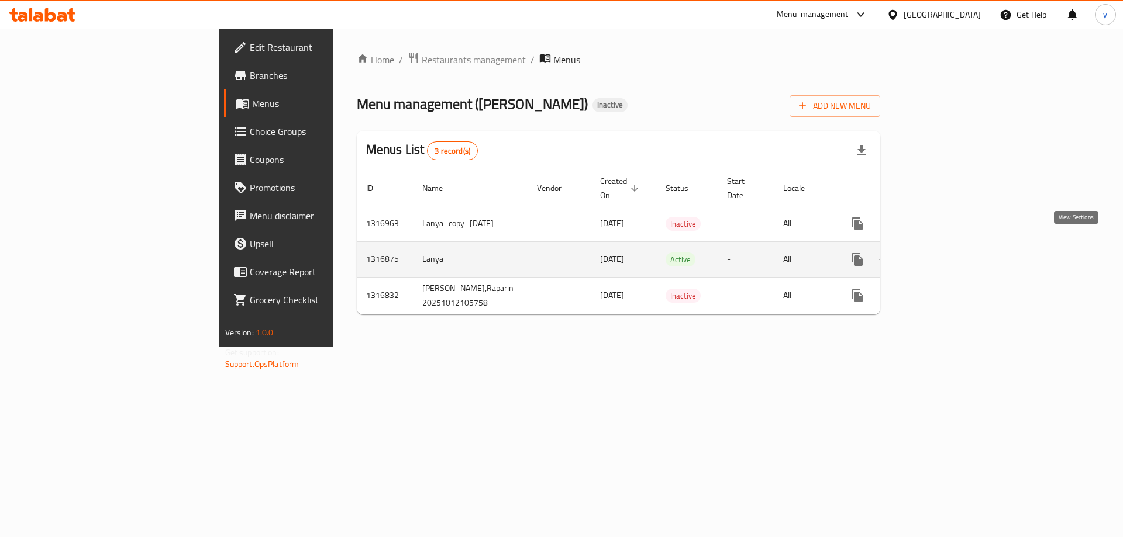
click at [955, 246] on link "enhanced table" at bounding box center [941, 260] width 28 height 28
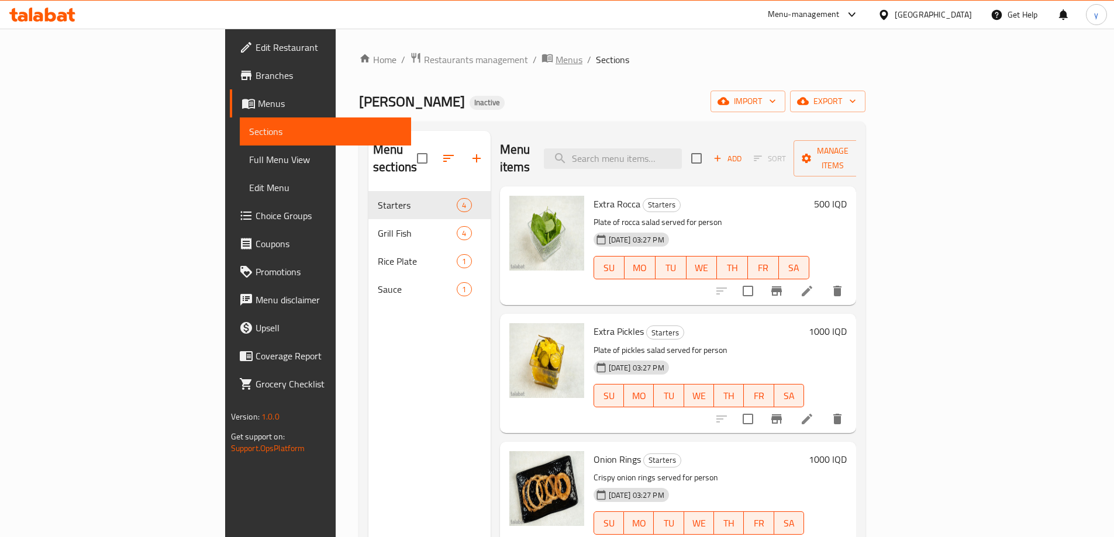
click at [556, 64] on span "Menus" at bounding box center [569, 60] width 27 height 14
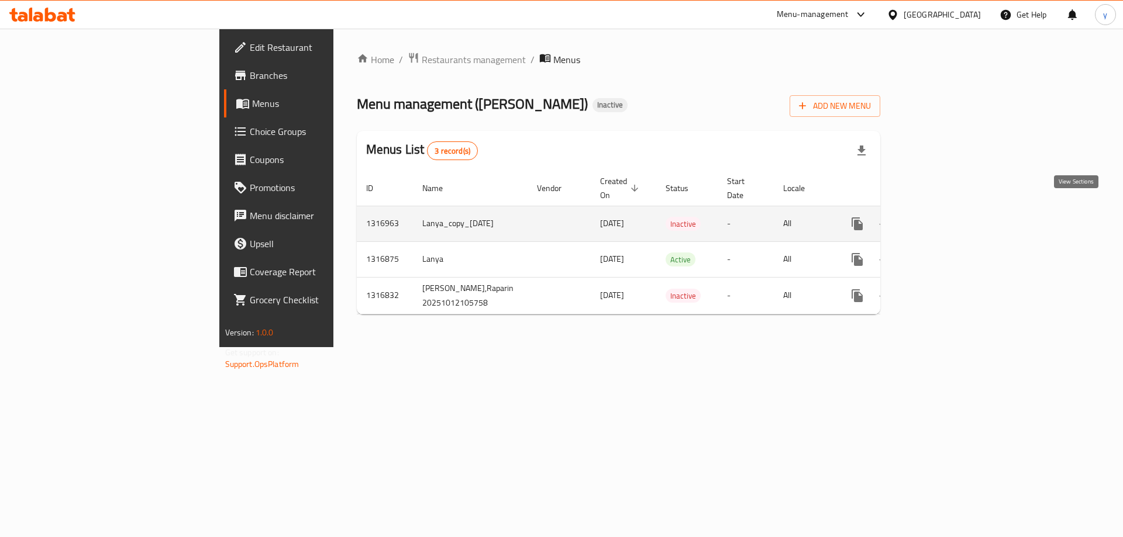
click at [955, 219] on link "enhanced table" at bounding box center [941, 224] width 28 height 28
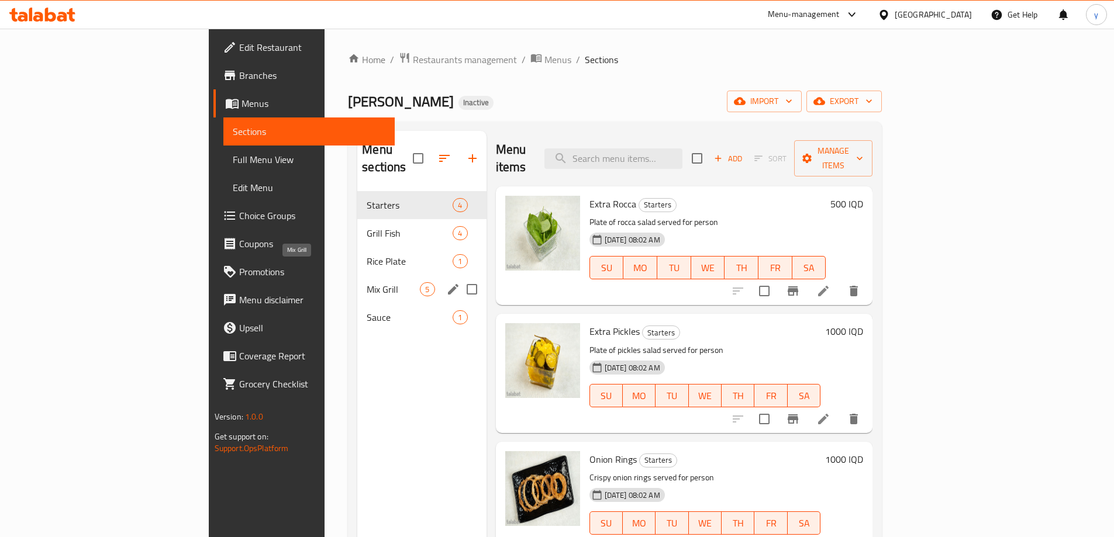
click at [367, 282] on span "Mix Grill" at bounding box center [393, 289] width 53 height 14
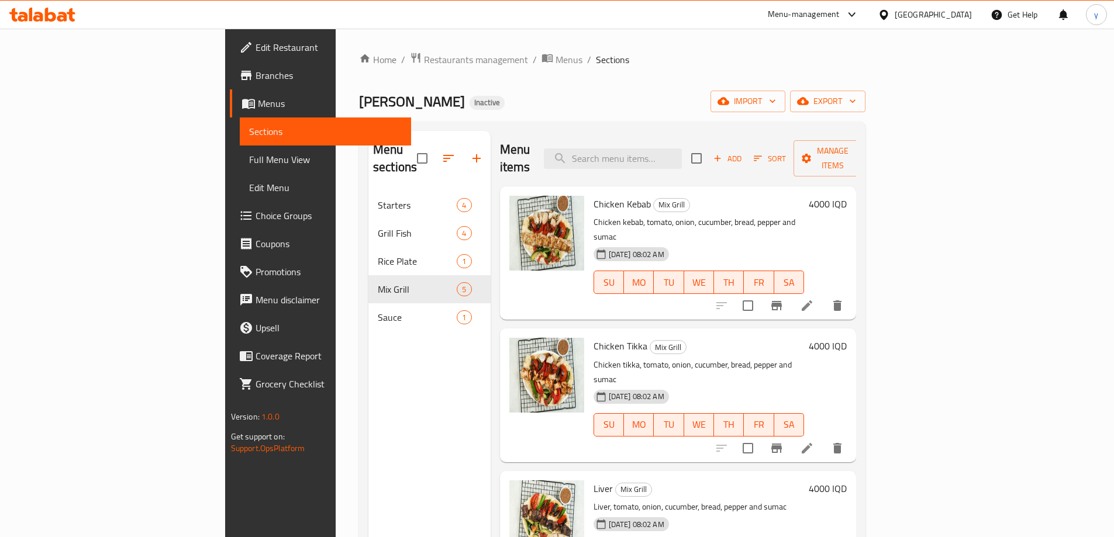
click at [416, 68] on div "Home / Restaurants management / Menus / Sections Bet Alsamak Inactive import ex…" at bounding box center [612, 365] width 506 height 626
click at [556, 61] on span "Menus" at bounding box center [569, 60] width 27 height 14
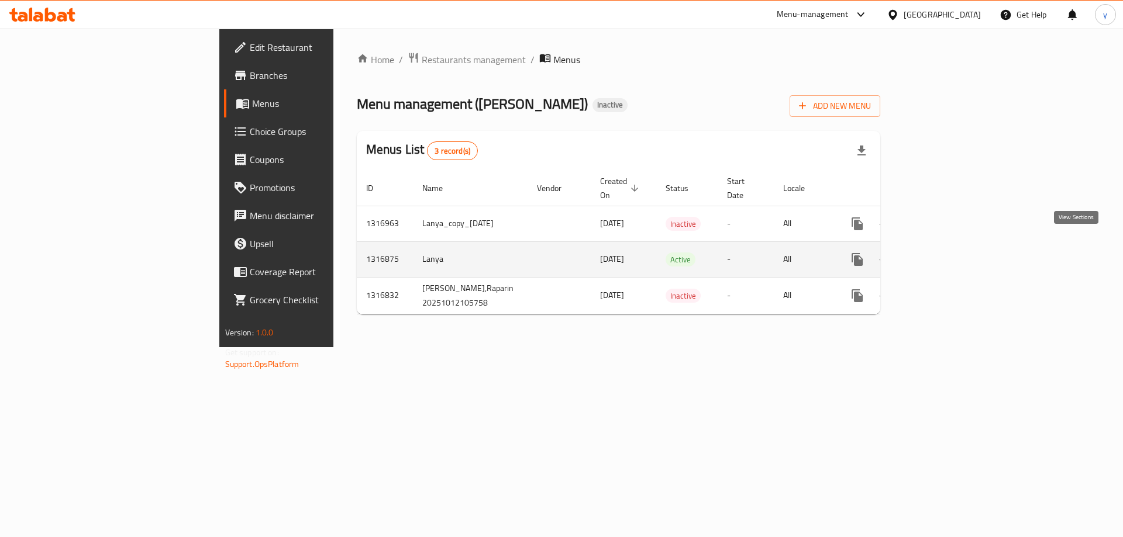
click at [947, 254] on icon "enhanced table" at bounding box center [941, 259] width 11 height 11
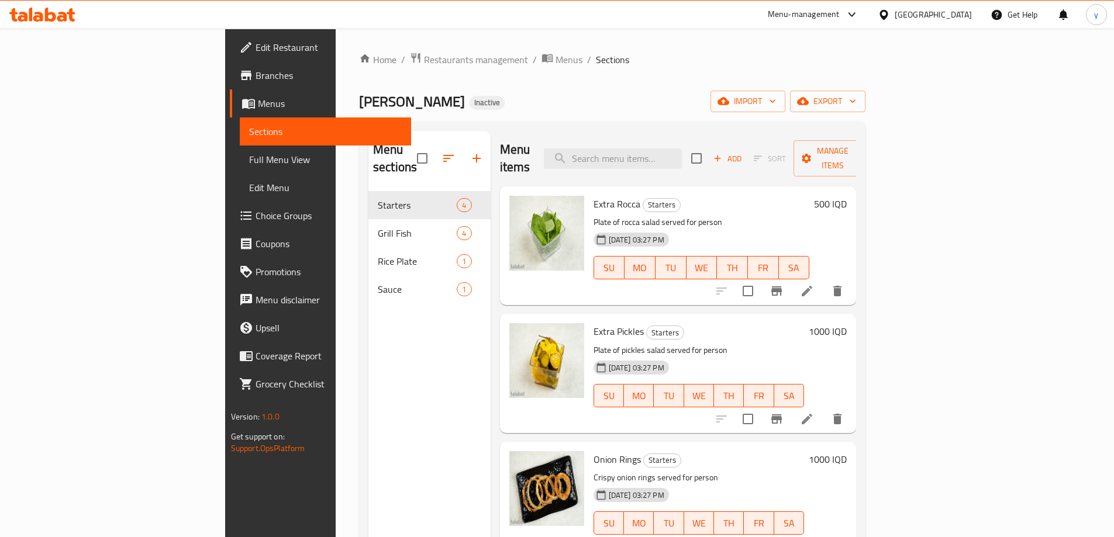
click at [249, 158] on span "Full Menu View" at bounding box center [325, 160] width 153 height 14
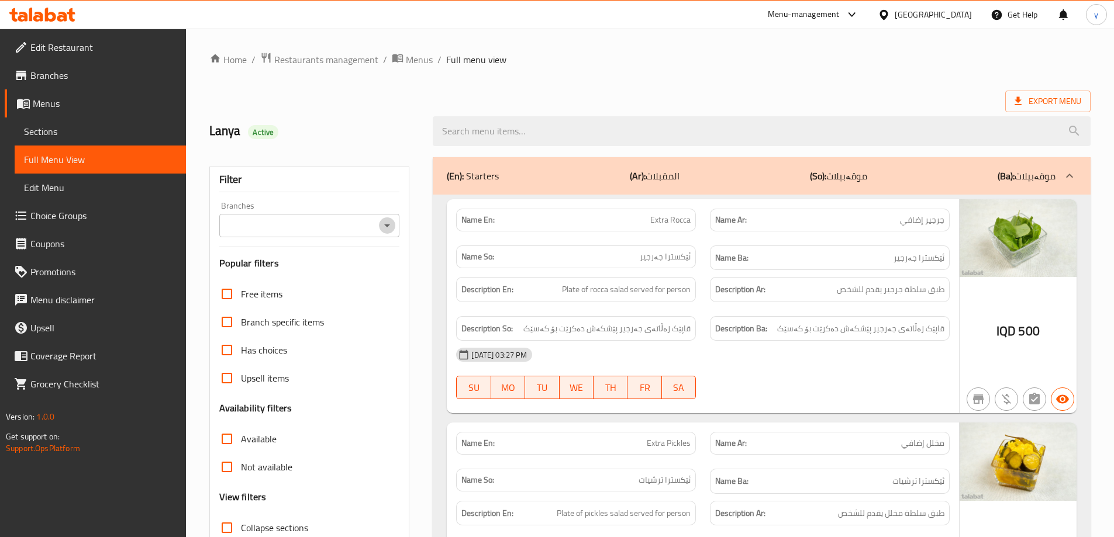
click at [388, 220] on icon "Open" at bounding box center [387, 226] width 14 height 14
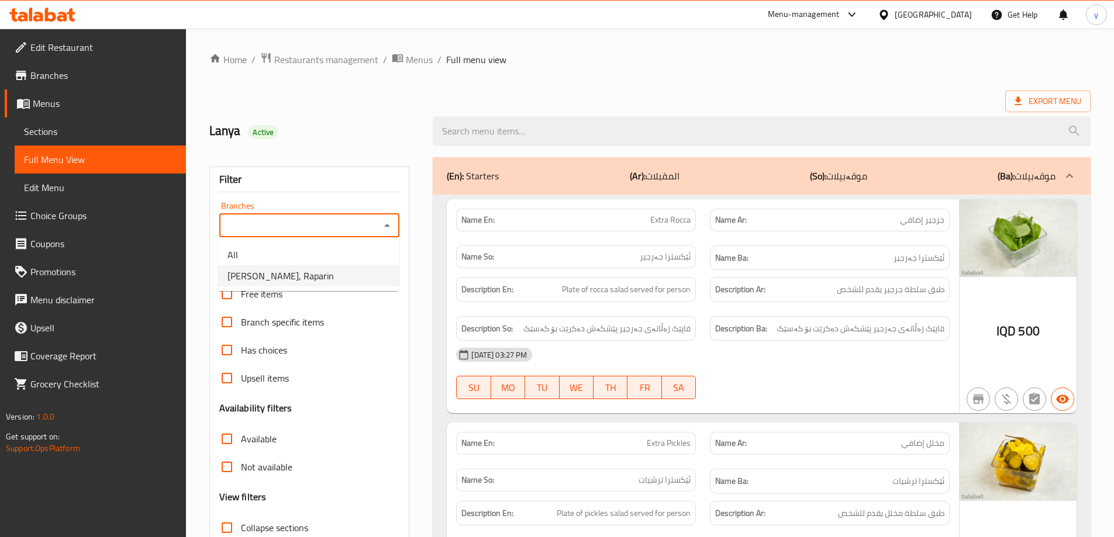
click at [340, 267] on li "Bet Alsamak, Raparin" at bounding box center [308, 275] width 181 height 21
type input "Bet Alsamak, Raparin"
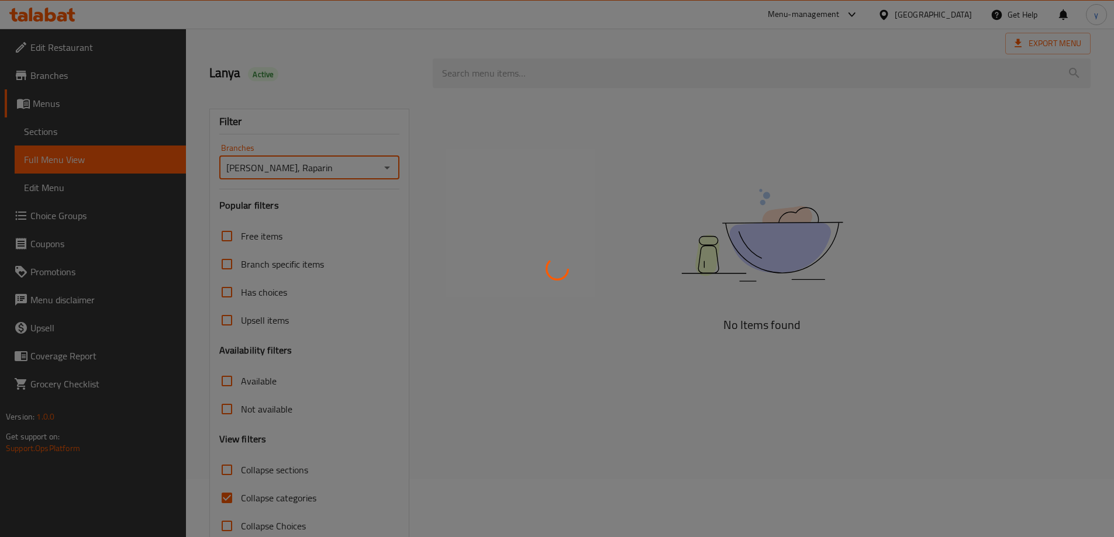
scroll to position [85, 0]
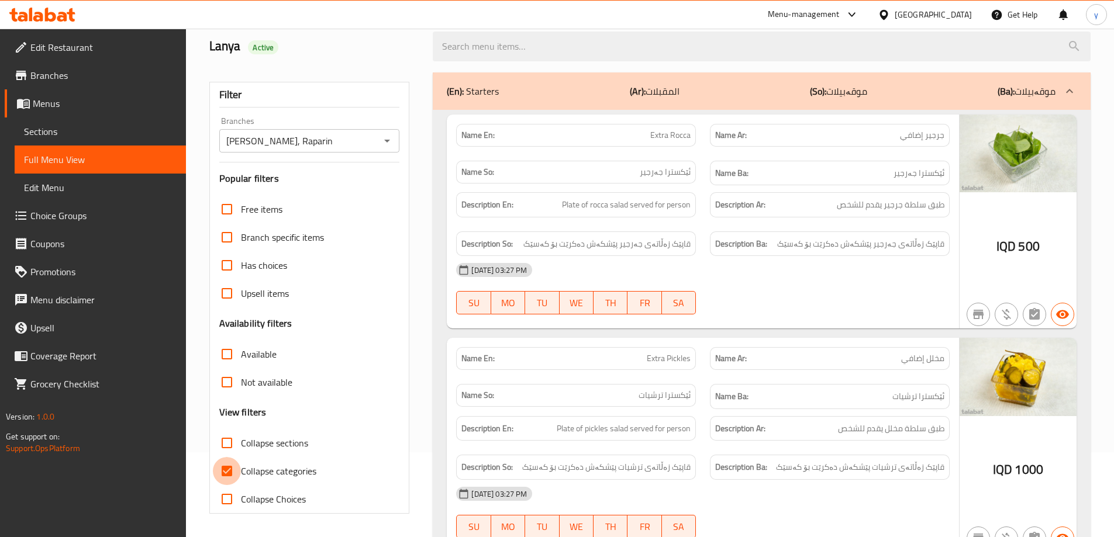
click at [227, 471] on input "Collapse categories" at bounding box center [227, 471] width 28 height 28
checkbox input "false"
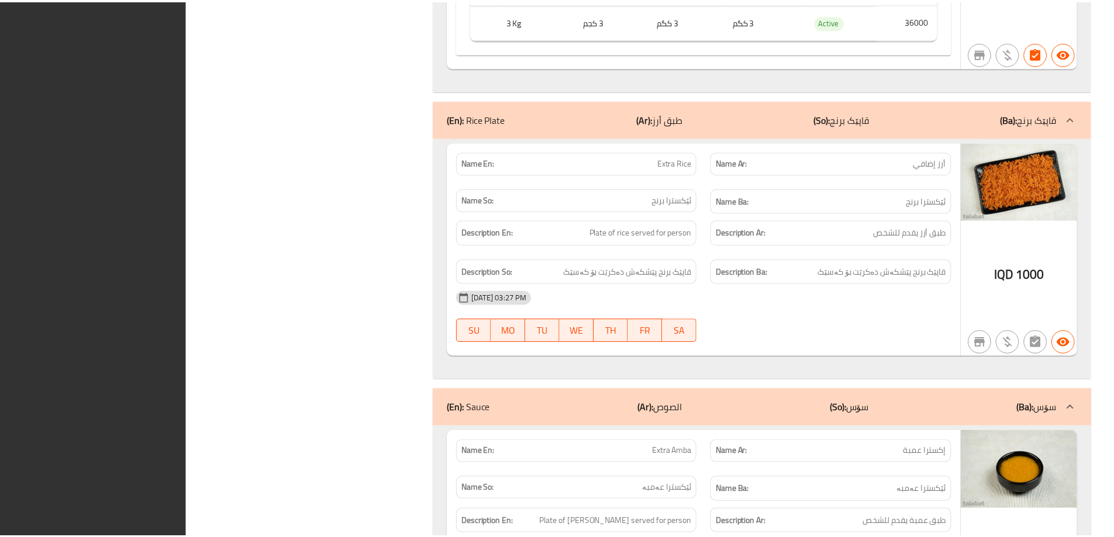
scroll to position [3934, 0]
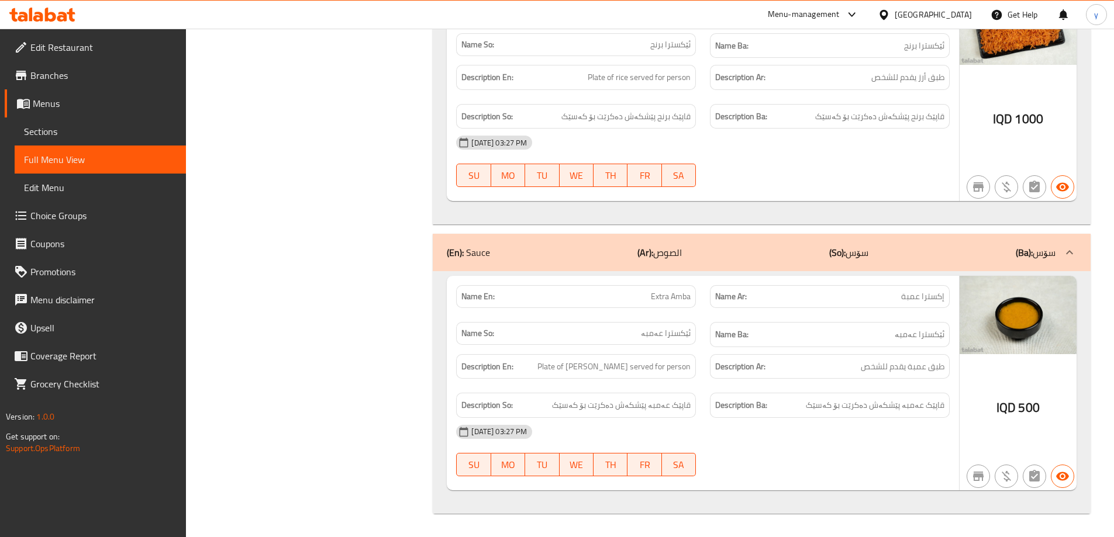
click at [68, 78] on span "Branches" at bounding box center [103, 75] width 146 height 14
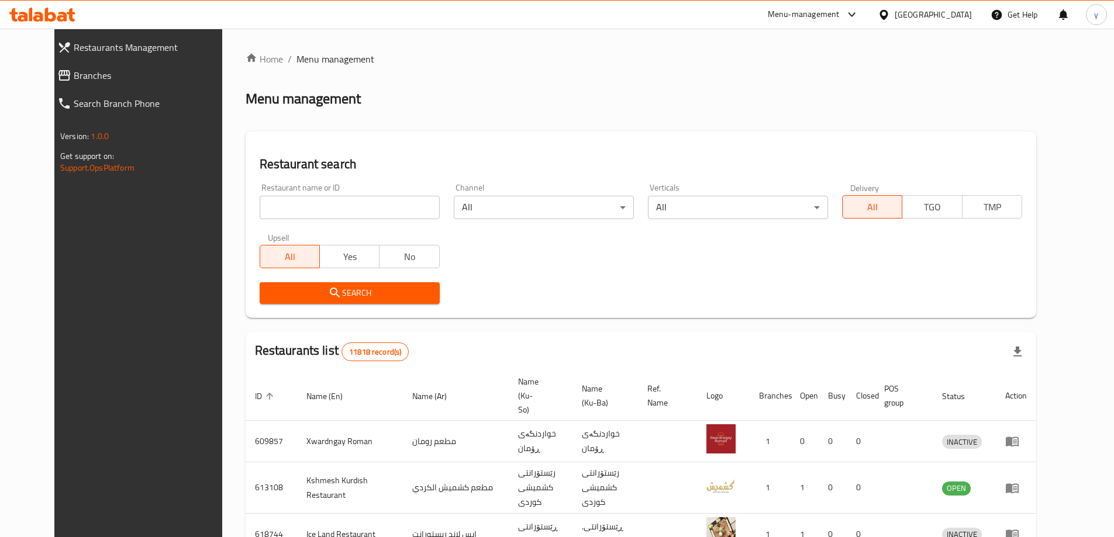
click at [341, 207] on input "search" at bounding box center [350, 207] width 180 height 23
paste input "Carooshy"
type input "Carooshy"
click at [356, 282] on button "Search" at bounding box center [350, 293] width 180 height 22
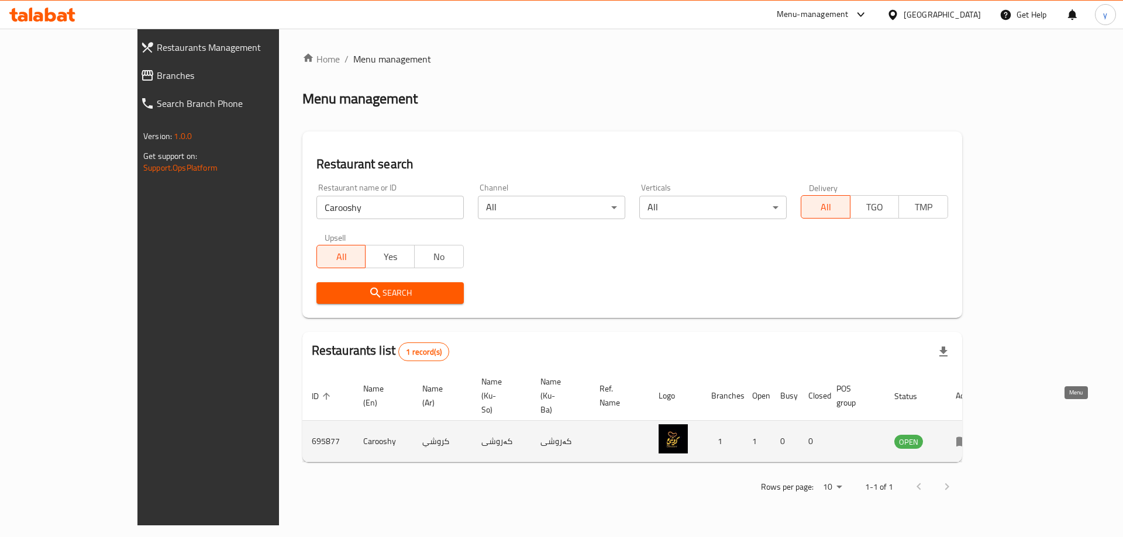
click at [969, 437] on icon "enhanced table" at bounding box center [962, 442] width 13 height 10
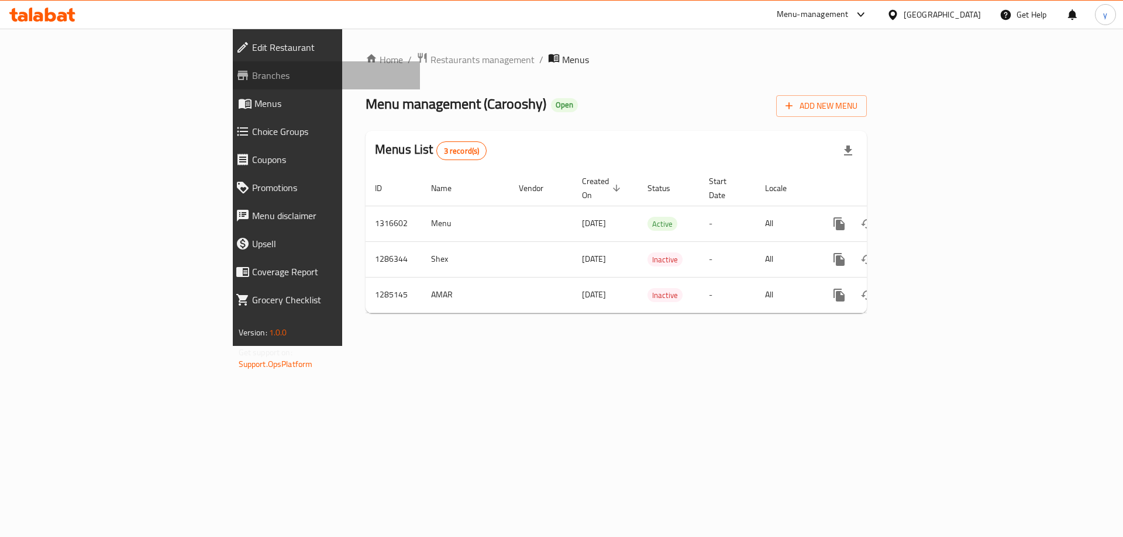
click at [252, 77] on span "Branches" at bounding box center [331, 75] width 159 height 14
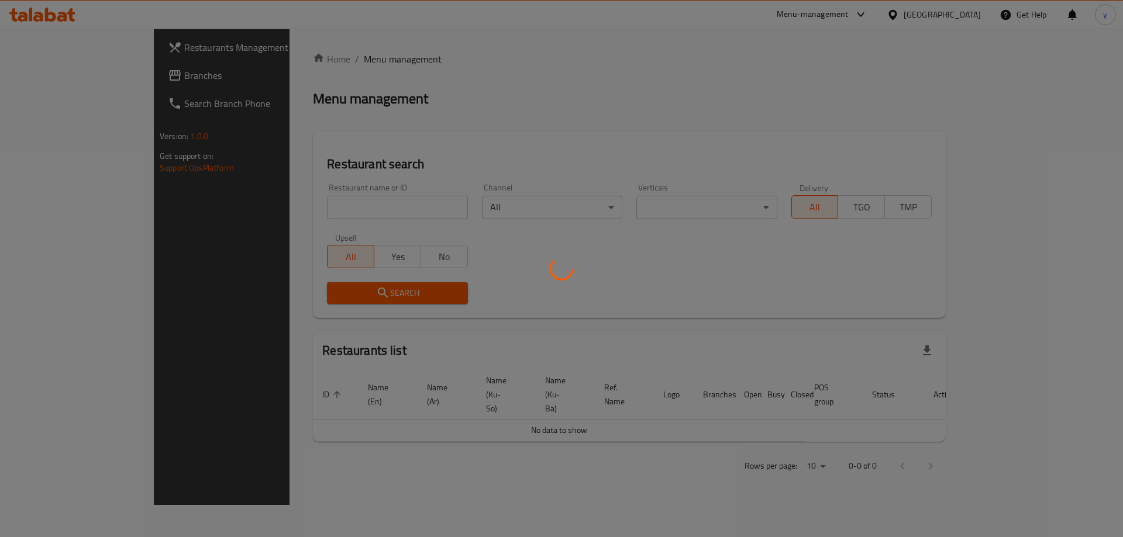
click at [360, 205] on div at bounding box center [561, 268] width 1123 height 537
click at [365, 203] on div at bounding box center [561, 268] width 1123 height 537
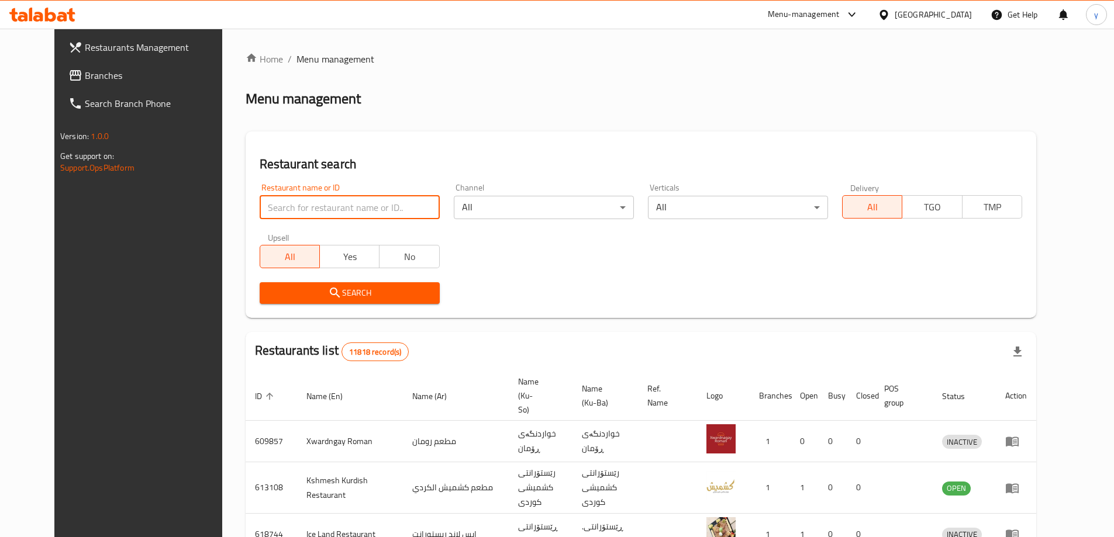
click at [367, 201] on input "search" at bounding box center [350, 207] width 180 height 23
paste input "670726"
type input "670726"
click at [389, 297] on span "Search" at bounding box center [349, 293] width 161 height 15
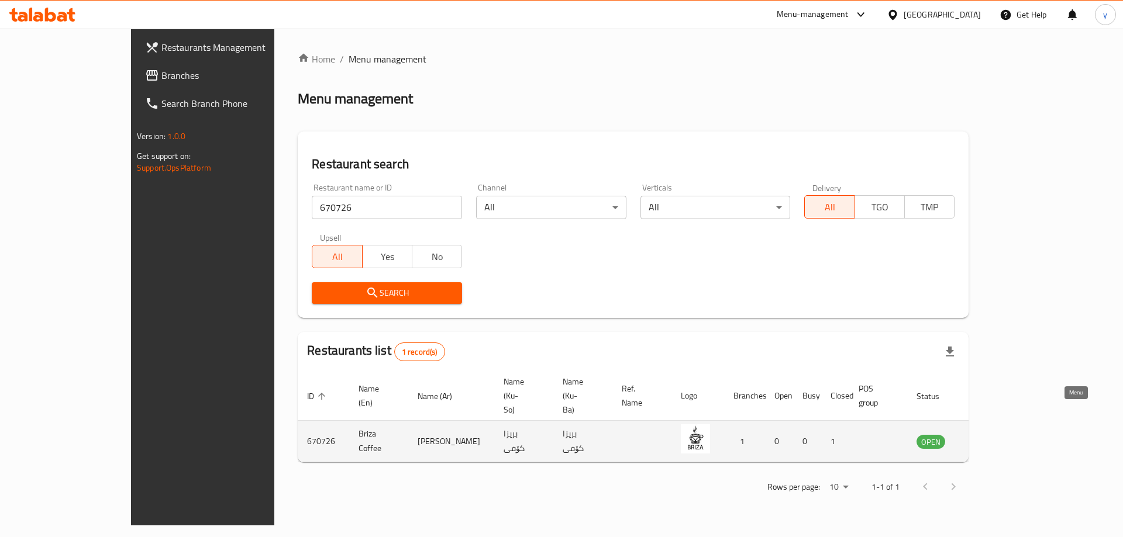
click at [991, 437] on icon "enhanced table" at bounding box center [984, 442] width 13 height 10
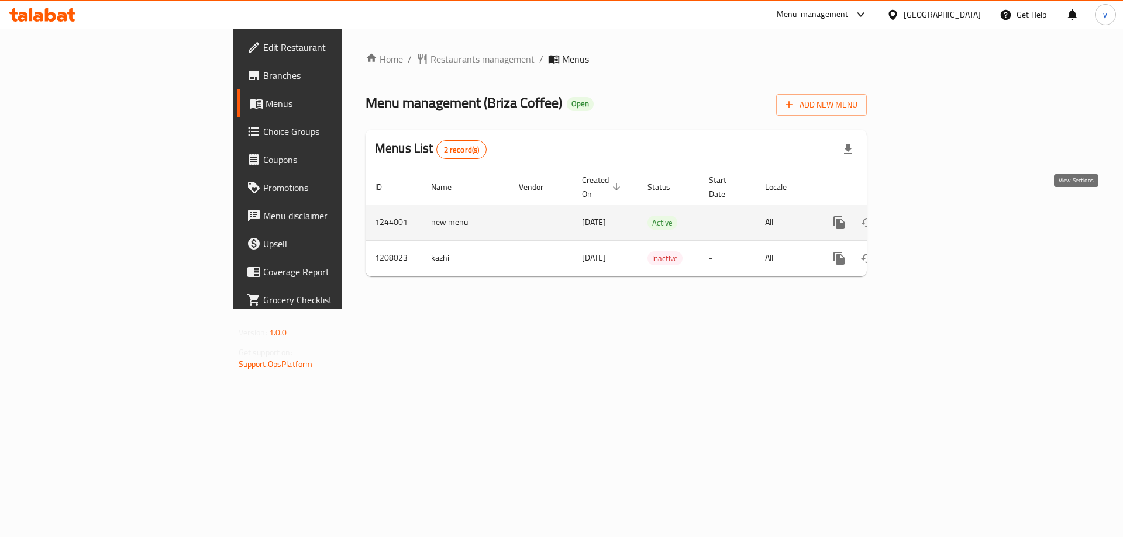
click at [930, 216] on icon "enhanced table" at bounding box center [923, 223] width 14 height 14
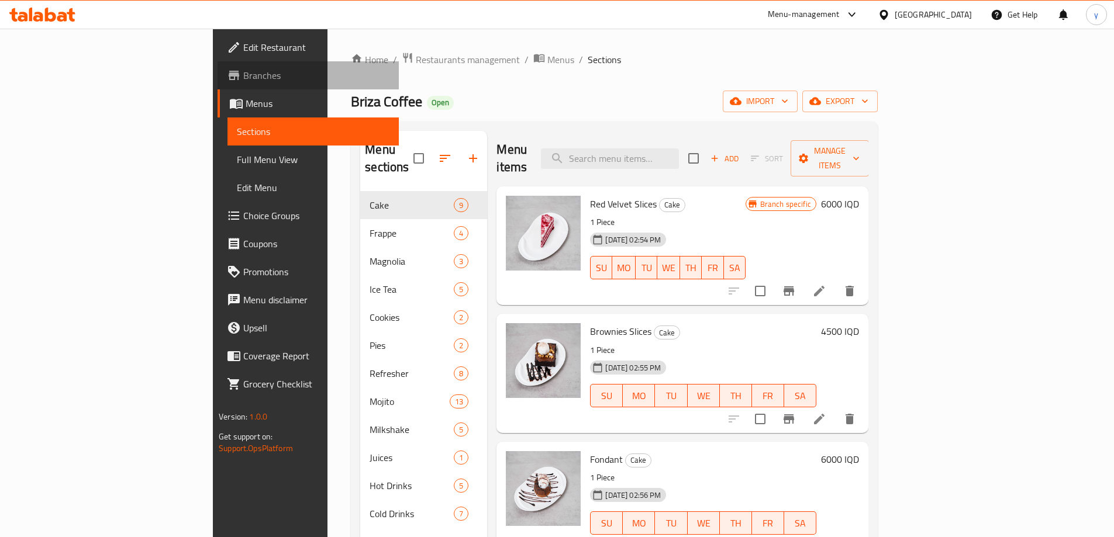
click at [243, 78] on span "Branches" at bounding box center [316, 75] width 146 height 14
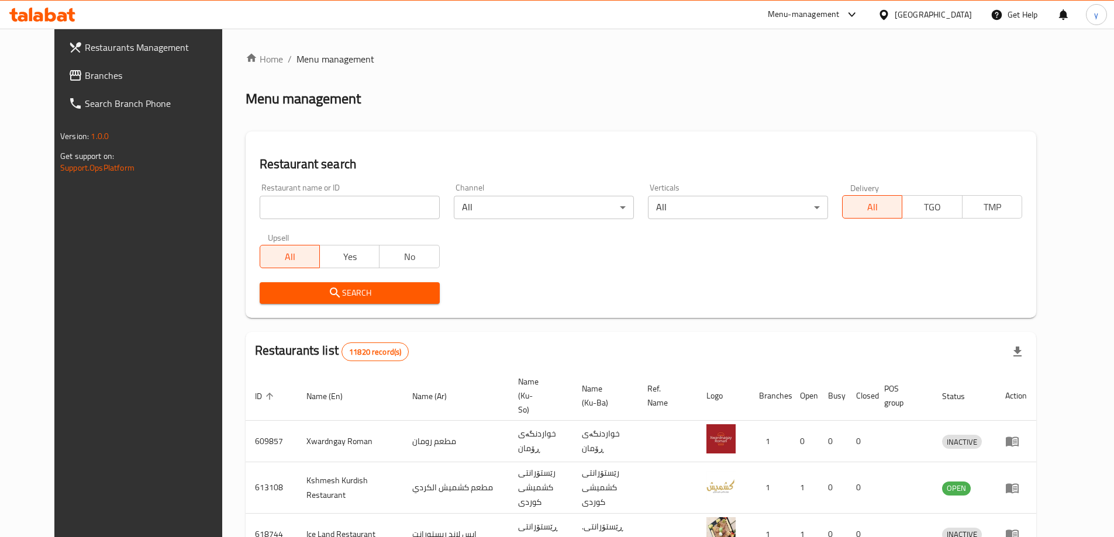
click at [374, 210] on input "search" at bounding box center [350, 207] width 180 height 23
paste input "699187"
type input "699187"
click at [373, 297] on span "Search" at bounding box center [349, 293] width 161 height 15
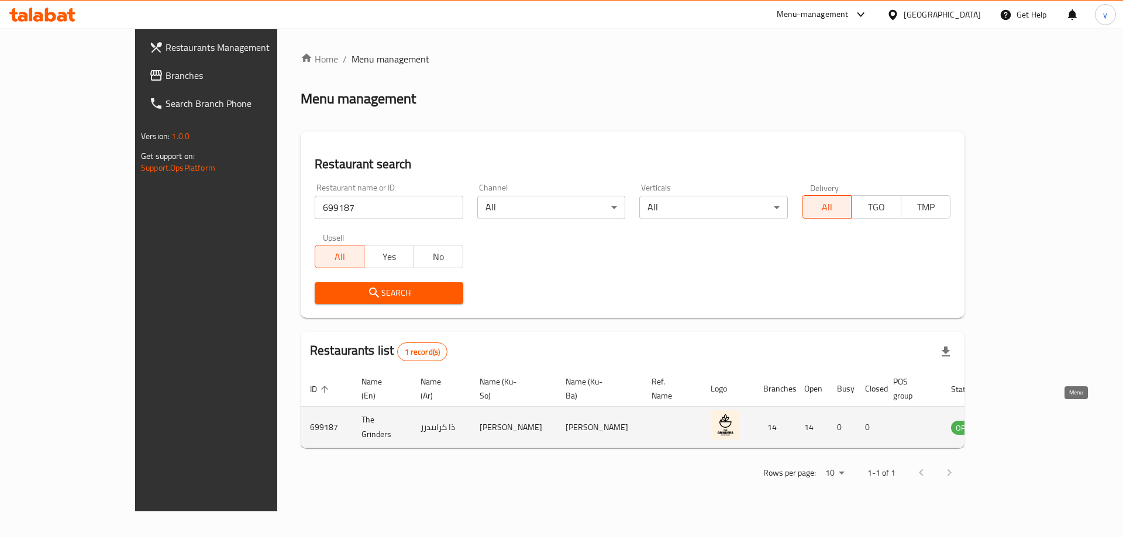
click at [1026, 420] on icon "enhanced table" at bounding box center [1019, 427] width 14 height 14
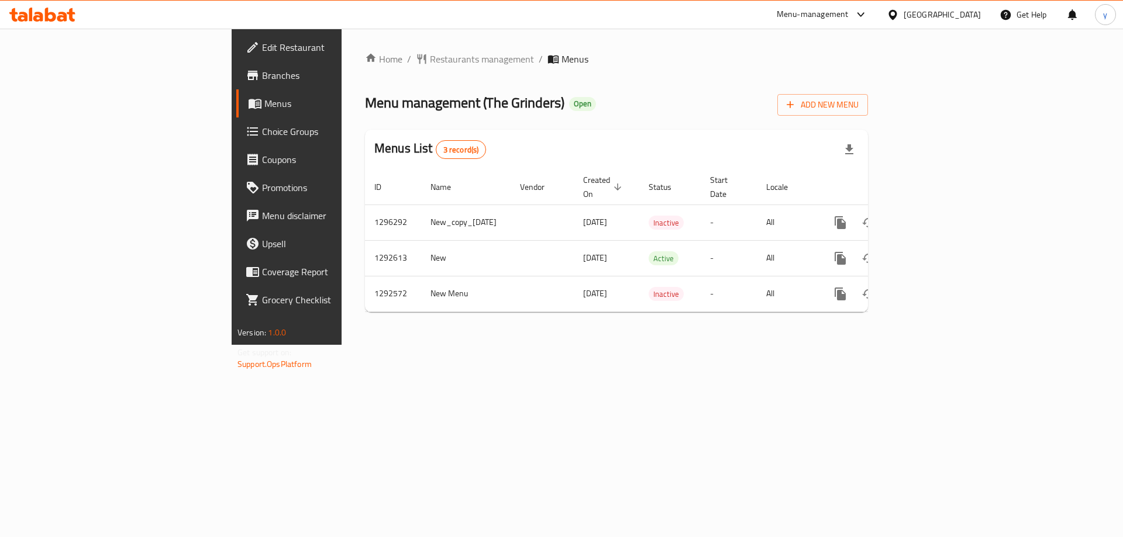
click at [262, 75] on span "Branches" at bounding box center [336, 75] width 148 height 14
